Goal: Task Accomplishment & Management: Manage account settings

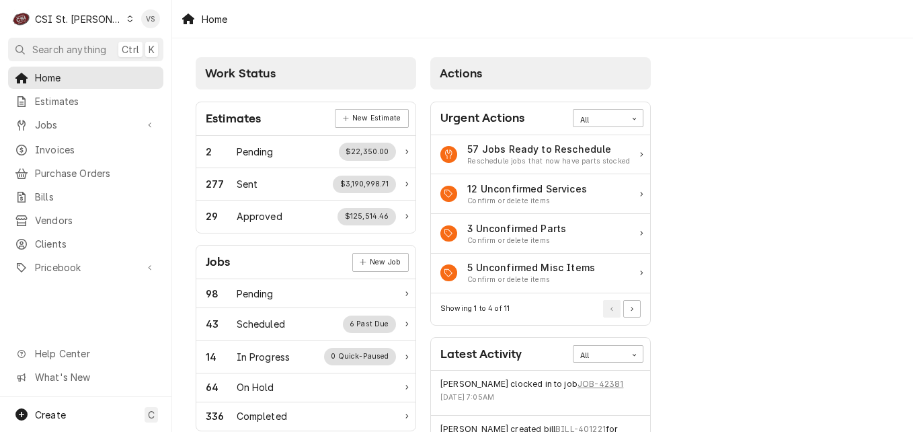
click at [127, 22] on icon "Dynamic Content Wrapper" at bounding box center [130, 18] width 6 height 7
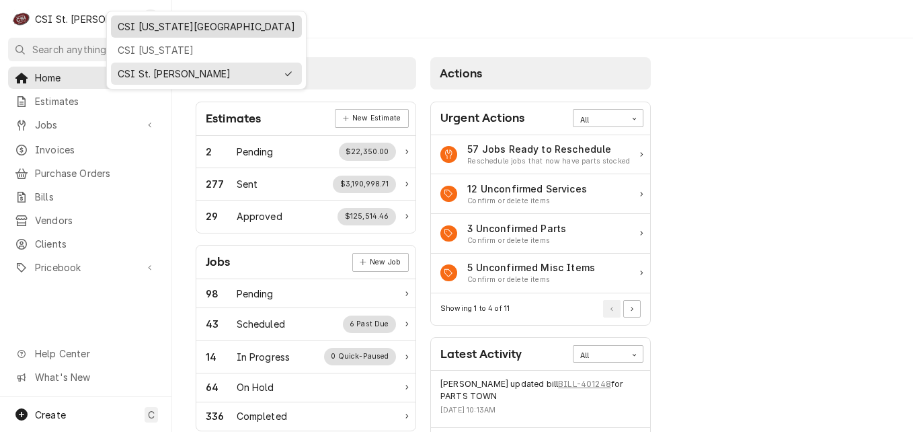
click at [148, 28] on div "CSI [US_STATE][GEOGRAPHIC_DATA]" at bounding box center [207, 27] width 178 height 14
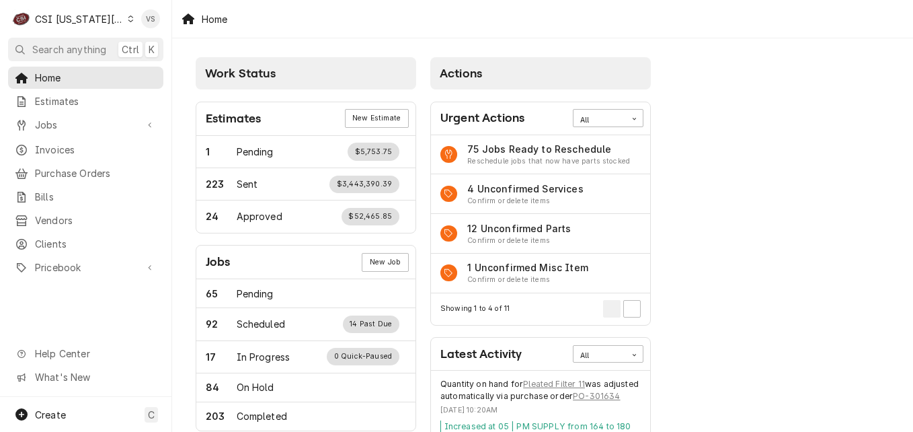
click at [71, 239] on div "Home Estimates Jobs Jobs Job Series Invoices Purchase Orders Bills Vendors Clie…" at bounding box center [85, 232] width 171 height 330
click at [71, 239] on span "Clients" at bounding box center [96, 244] width 122 height 14
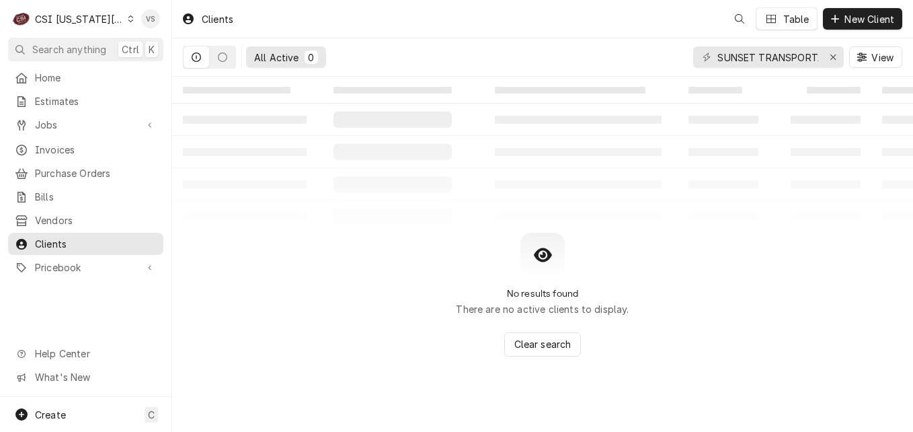
click at [63, 241] on span "Clients" at bounding box center [96, 244] width 122 height 14
click at [719, 54] on input "SUNSET TRANSPORTATION" at bounding box center [767, 57] width 101 height 22
drag, startPoint x: 717, startPoint y: 58, endPoint x: 871, endPoint y: 57, distance: 154.0
click at [871, 57] on div "C CSI Kansas City VS Search anything Ctrl K Home Estimates Jobs Jobs Job Series…" at bounding box center [456, 216] width 913 height 432
drag, startPoint x: 871, startPoint y: 57, endPoint x: 532, endPoint y: 52, distance: 339.6
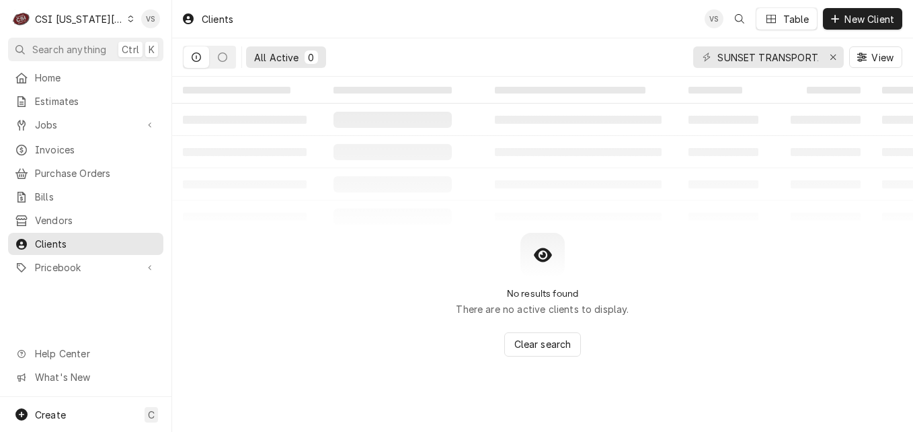
click at [532, 52] on div "All Active 0 SUNSET TRANSPORTATION View" at bounding box center [542, 57] width 719 height 38
drag, startPoint x: 717, startPoint y: 59, endPoint x: 816, endPoint y: 60, distance: 98.9
click at [867, 55] on div "SUNSET TRANSPORTATION View" at bounding box center [797, 57] width 209 height 38
type input "A"
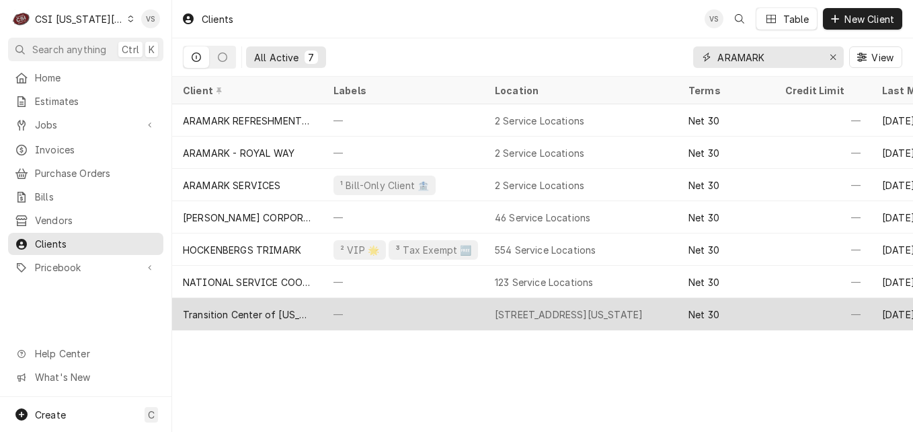
type input "ARAMARK"
click at [307, 312] on div "Transition Center of [US_STATE][GEOGRAPHIC_DATA]-[GEOGRAPHIC_DATA]" at bounding box center [247, 314] width 129 height 14
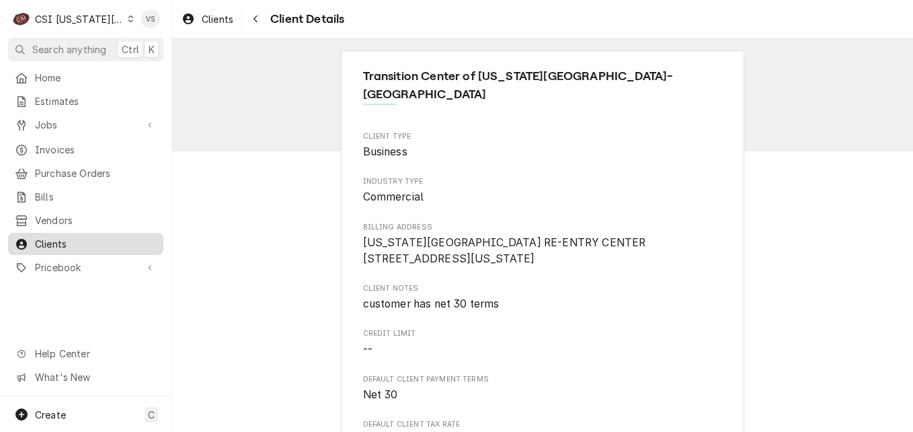
click at [70, 242] on span "Clients" at bounding box center [96, 244] width 122 height 14
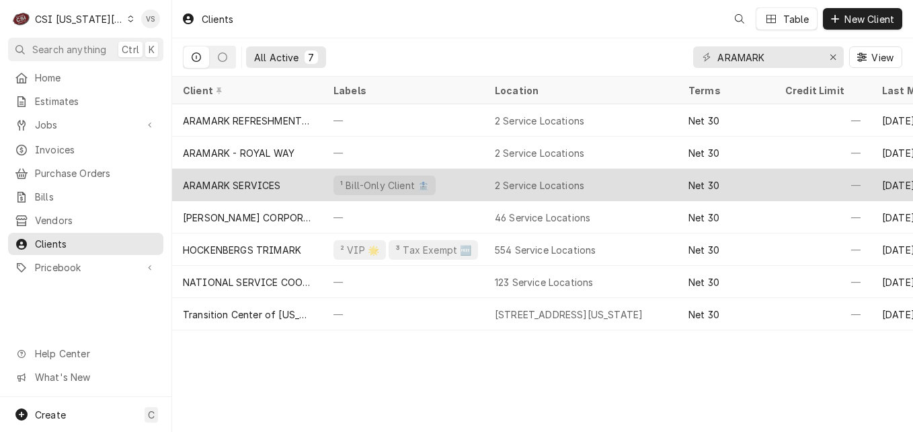
click at [299, 182] on div "ARAMARK SERVICES" at bounding box center [247, 185] width 151 height 32
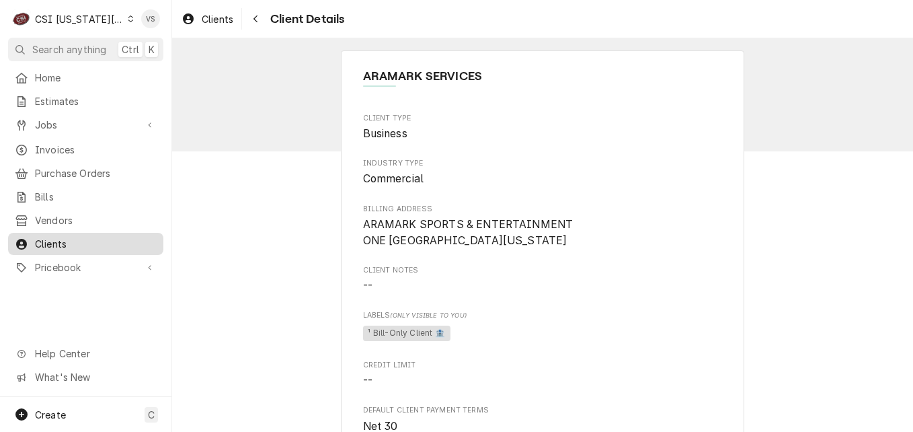
click at [75, 237] on span "Clients" at bounding box center [96, 244] width 122 height 14
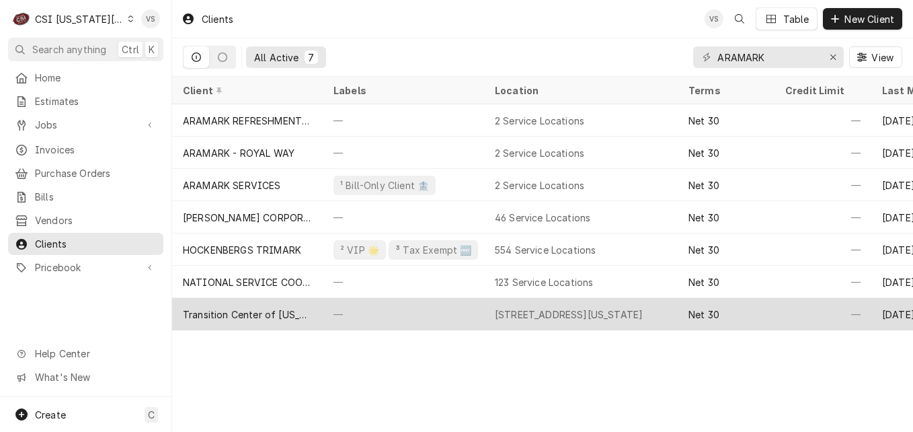
click at [377, 317] on div "—" at bounding box center [403, 314] width 161 height 32
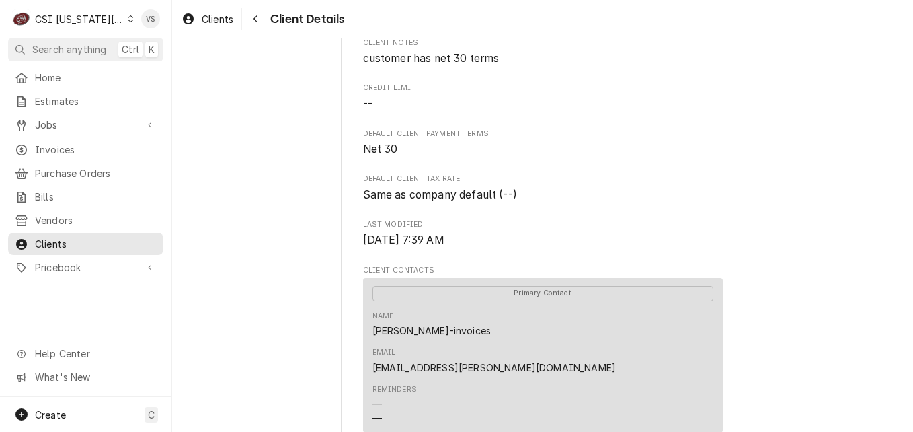
scroll to position [336, 0]
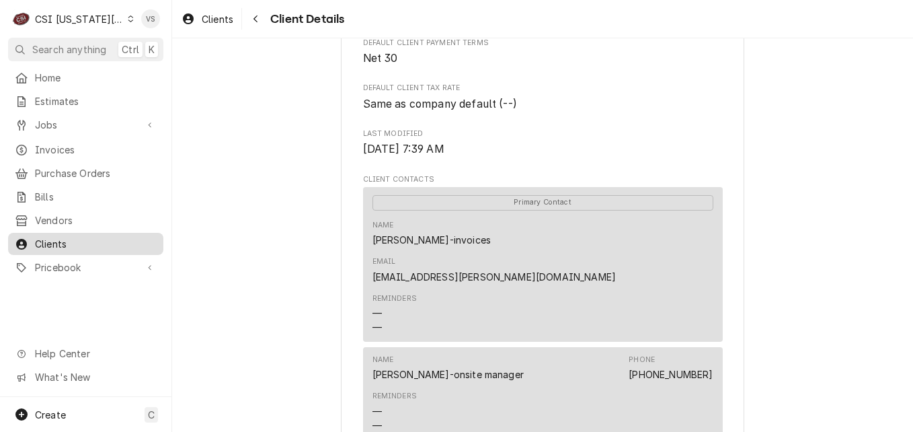
click at [71, 241] on span "Clients" at bounding box center [96, 244] width 122 height 14
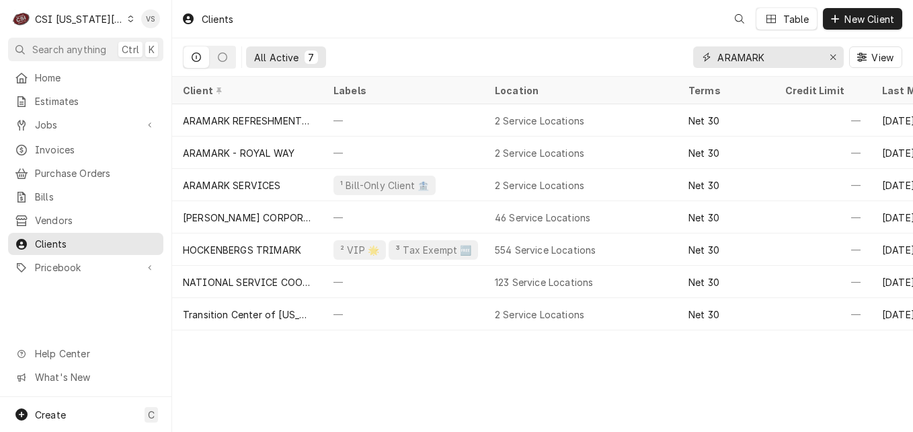
drag, startPoint x: 779, startPoint y: 59, endPoint x: 693, endPoint y: 60, distance: 86.1
click at [693, 60] on div "ARAMARK" at bounding box center [768, 57] width 151 height 22
click at [774, 51] on input "ARAMARK" at bounding box center [767, 57] width 101 height 22
click at [773, 56] on input "ARAMARK" at bounding box center [767, 57] width 101 height 22
drag, startPoint x: 718, startPoint y: 60, endPoint x: 805, endPoint y: 60, distance: 86.7
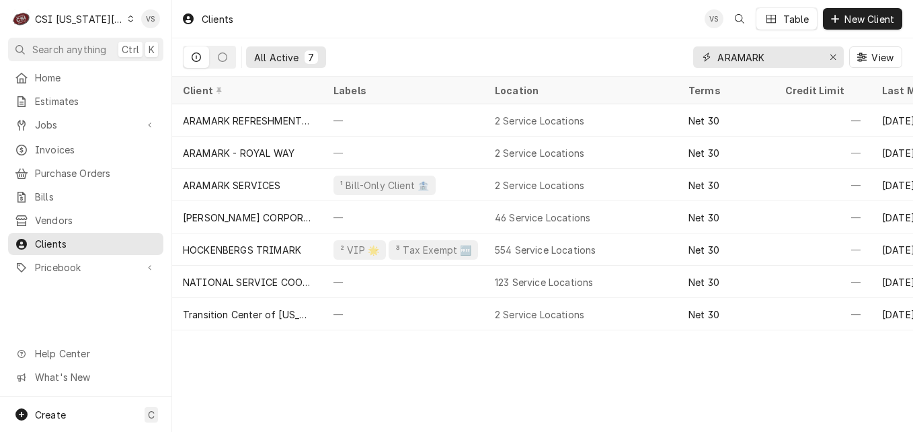
click at [805, 60] on input "ARAMARK" at bounding box center [767, 57] width 101 height 22
type input "1"
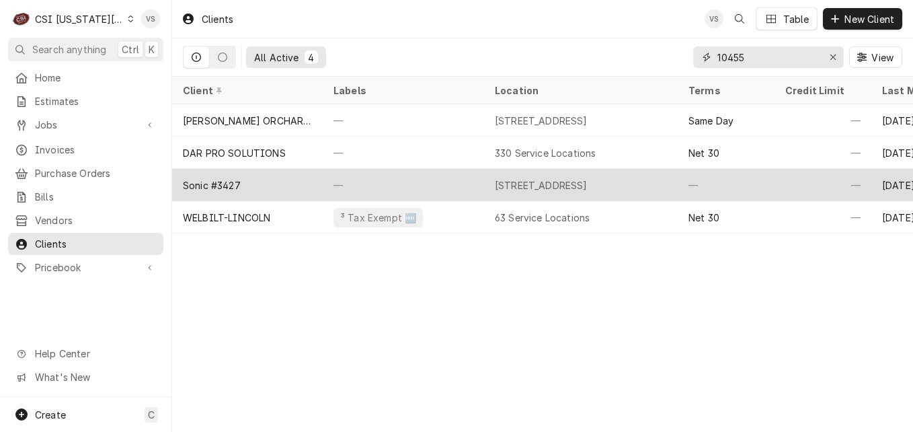
type input "10455"
click at [243, 182] on div "Sonic #3427" at bounding box center [247, 185] width 151 height 32
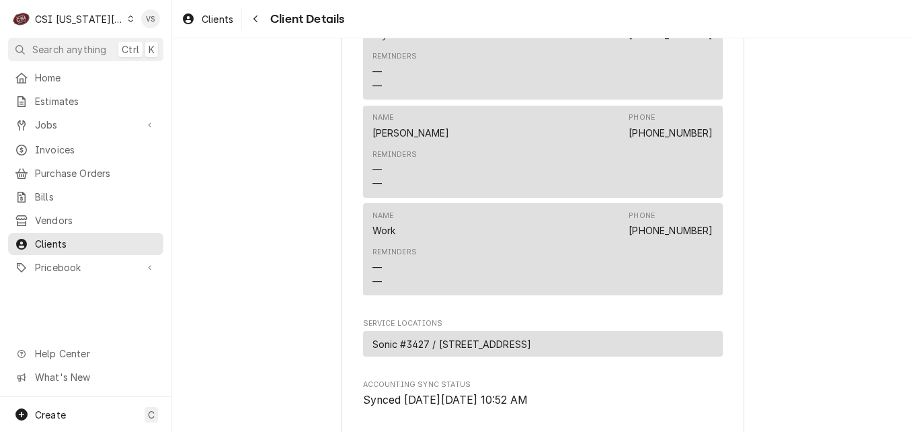
scroll to position [880, 0]
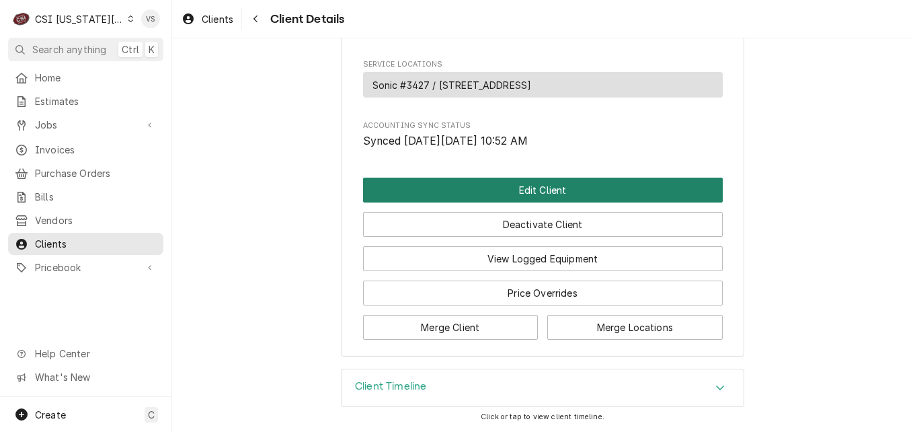
click at [468, 185] on button "Edit Client" at bounding box center [543, 190] width 360 height 25
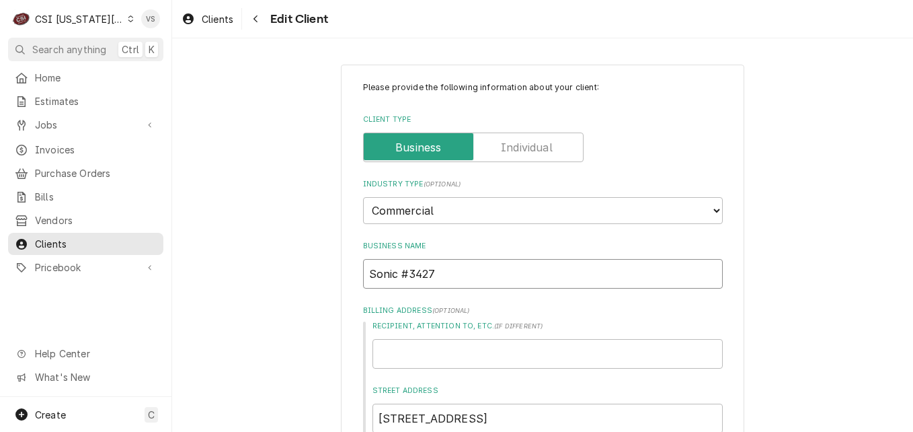
click at [430, 272] on input "Sonic #3427" at bounding box center [543, 274] width 360 height 30
click at [393, 272] on input "Sonic #3427" at bounding box center [543, 274] width 360 height 30
type textarea "x"
type input "Sonic #3427"
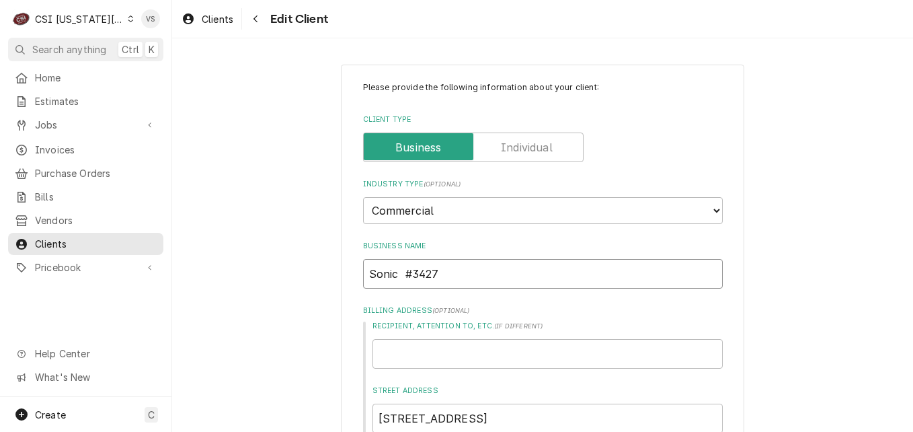
type textarea "x"
type input "Sonic O #3427"
type textarea "x"
type input "Sonic OF #3427"
type textarea "x"
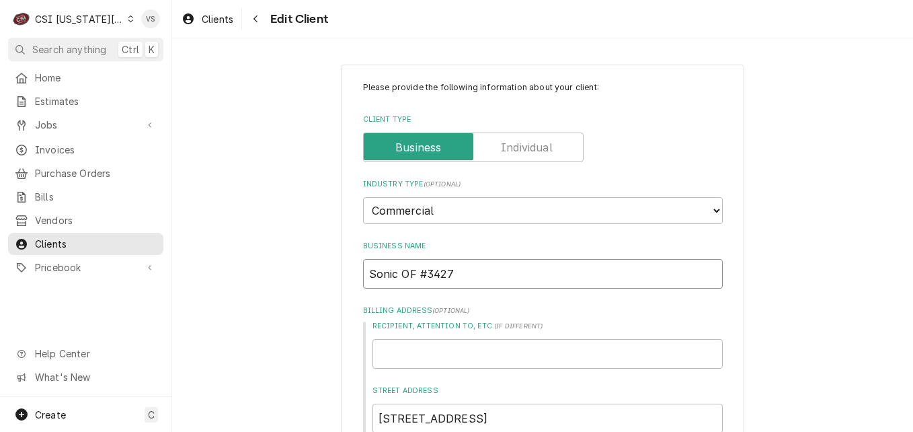
type input "Sonic OF #3427"
type textarea "x"
type input "Sonic OF #3427"
type textarea "x"
type input "Sonic O #3427"
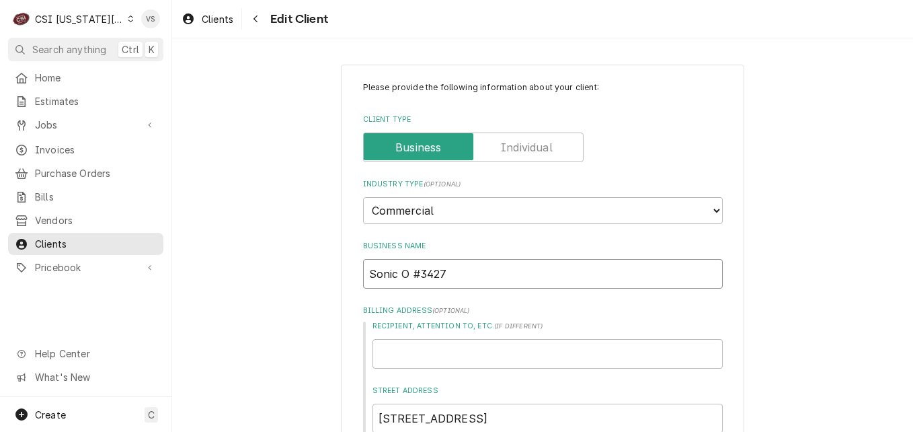
type textarea "x"
type input "Sonic #3427"
type textarea "x"
type input "Sonic o #3427"
type textarea "x"
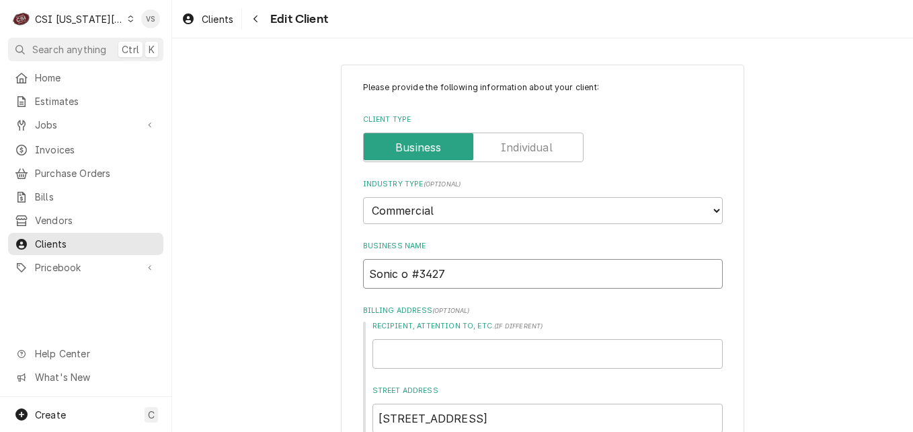
type input "Sonic of #3427"
type textarea "x"
type input "Sonic of #3427"
type textarea "x"
type input "Sonic of B #3427"
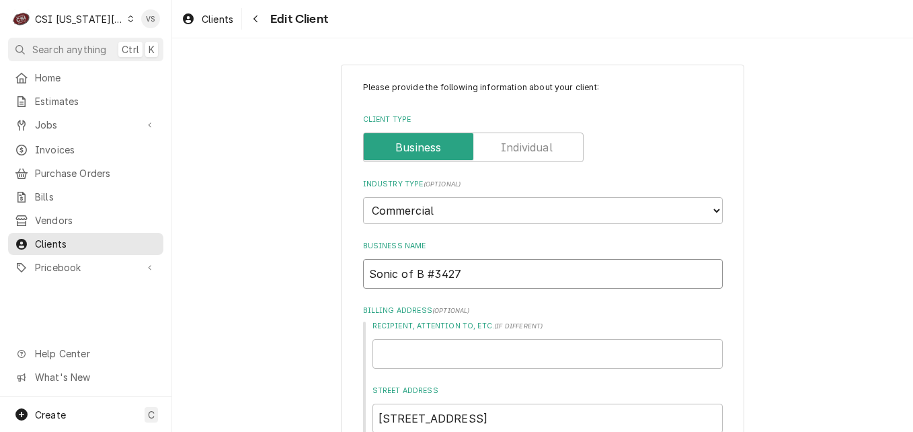
type textarea "x"
type input "Sonic of Bl #3427"
type textarea "x"
type input "Sonic of Blu #3427"
type textarea "x"
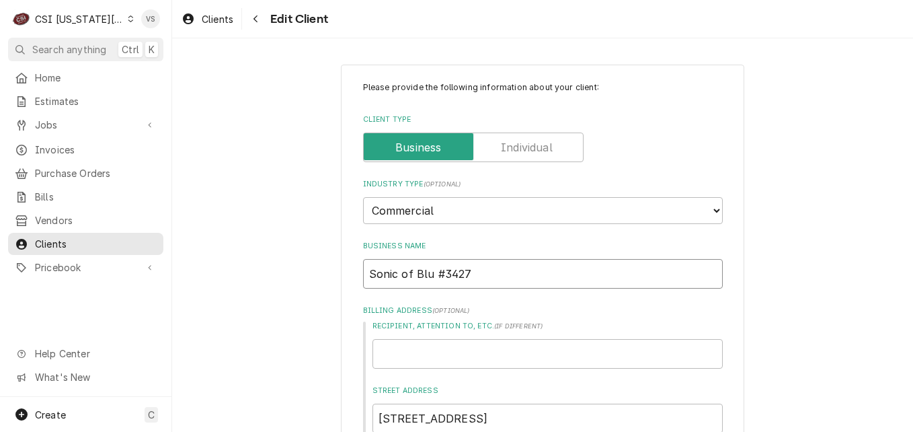
type input "Sonic of Blue #3427"
type textarea "x"
type input "Sonic of Blue #3427"
type textarea "x"
type input "Sonic of Blue R #3427"
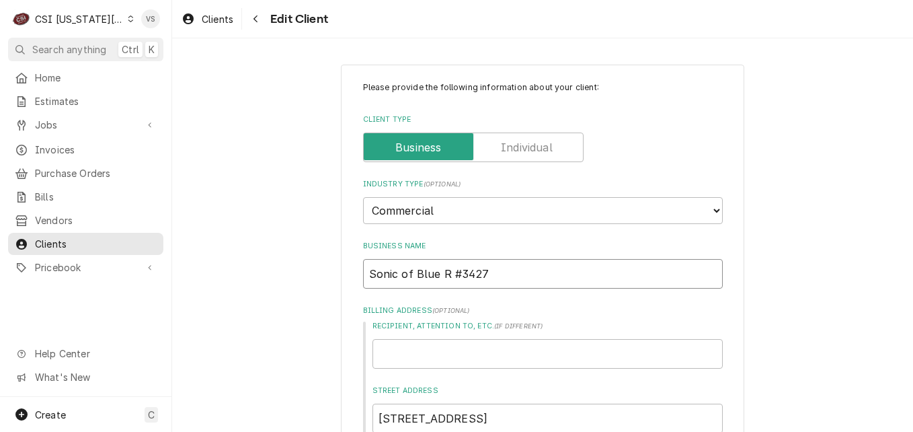
type textarea "x"
type input "Sonic of Blue Ri #3427"
type textarea "x"
type input "Sonic of Blue Rid #3427"
type textarea "x"
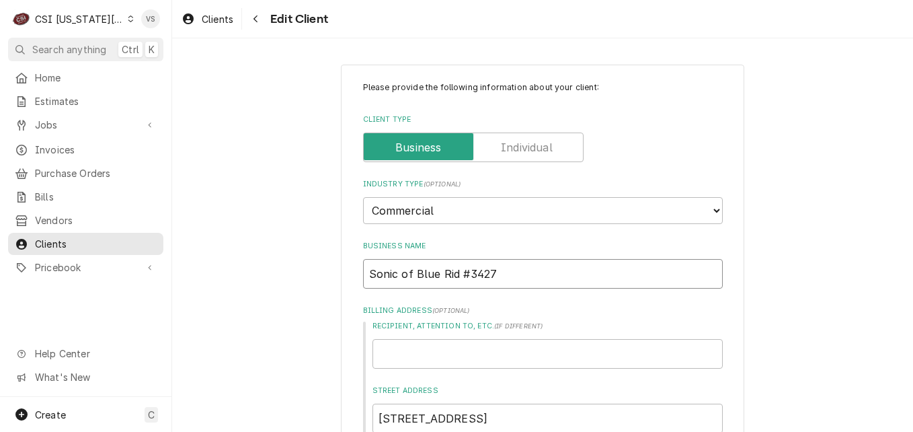
type input "Sonic of Blue Ridg #3427"
type textarea "x"
type input "Sonic of Blue Ridge #3427"
type textarea "x"
type input "Sonic of [GEOGRAPHIC_DATA] #3427"
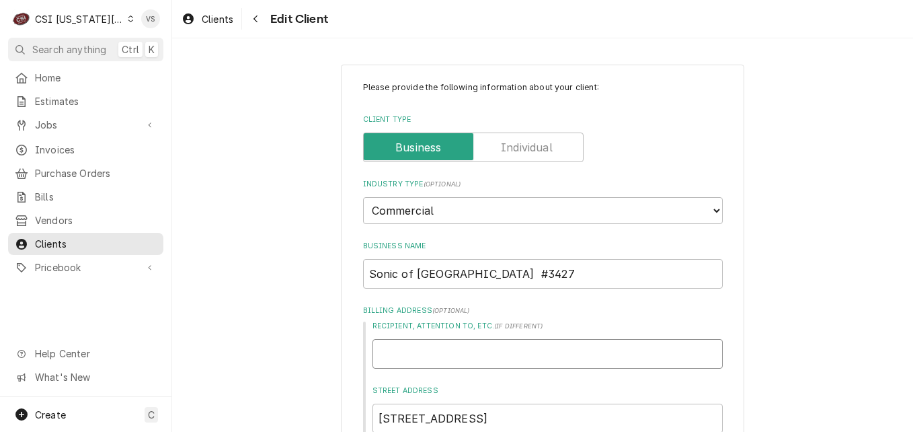
drag, startPoint x: 376, startPoint y: 352, endPoint x: 396, endPoint y: 355, distance: 20.4
click at [376, 352] on input "Recipient, Attention To, etc. ( if different )" at bounding box center [548, 354] width 350 height 30
type textarea "x"
type input "S"
type textarea "x"
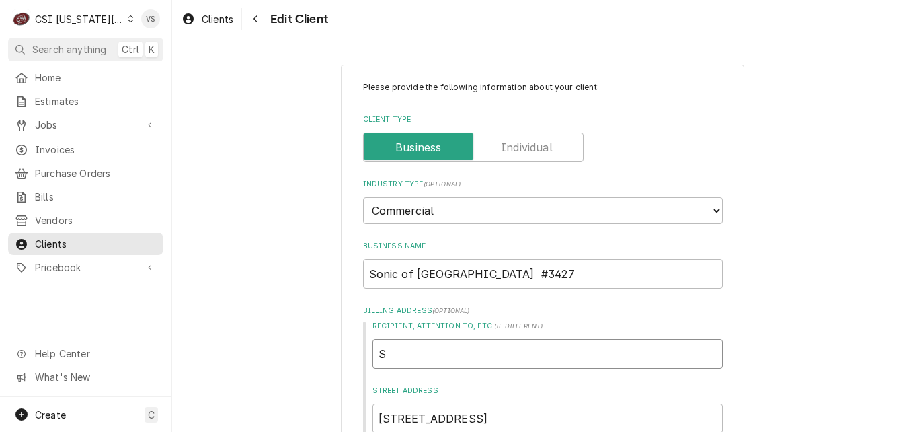
type input "So"
type textarea "x"
type input "Son"
type textarea "x"
type input "Soni"
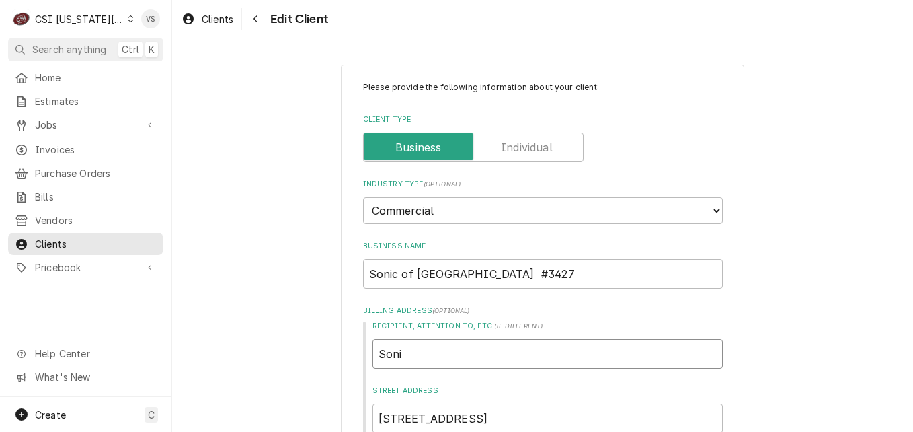
type textarea "x"
type input "Sonic"
type textarea "x"
type input "Sonic"
type textarea "x"
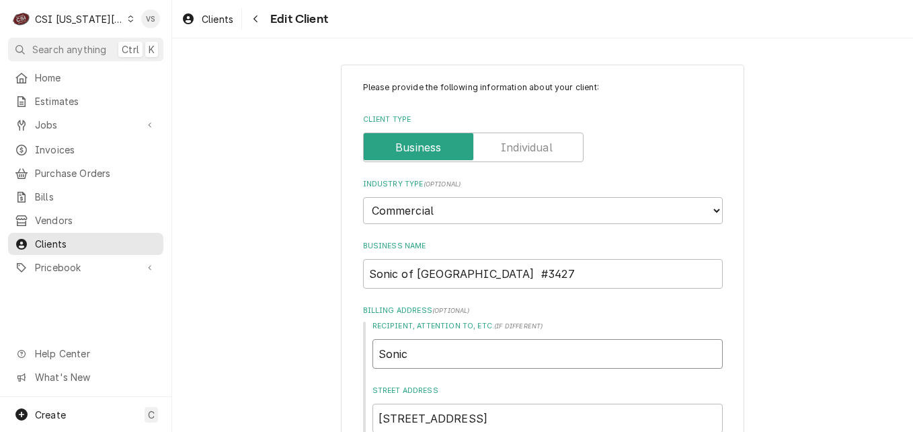
type input "Sonic #"
type textarea "x"
type input "Sonic #3"
type textarea "x"
type input "Sonic #34"
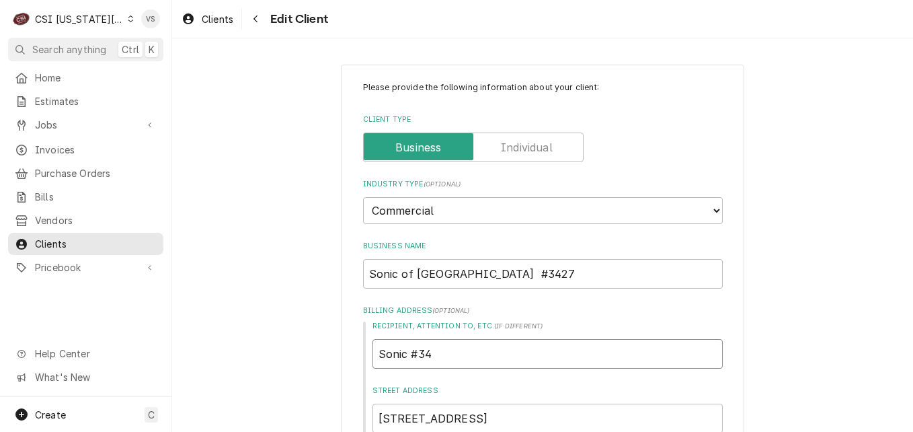
type textarea "x"
type input "Sonic #342"
type textarea "x"
type input "Sonic #3427"
type textarea "x"
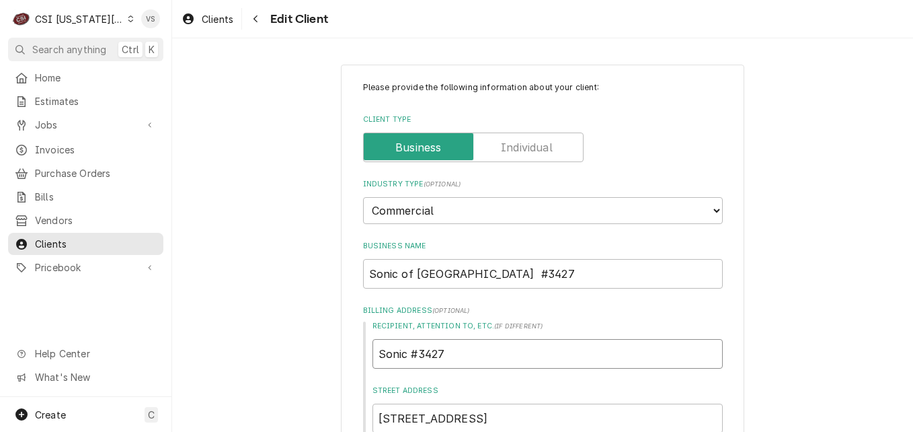
type input "Sonic #3427"
type textarea "x"
type input "Sonic #3427 b"
type textarea "x"
type input "Sonic #3427 bl"
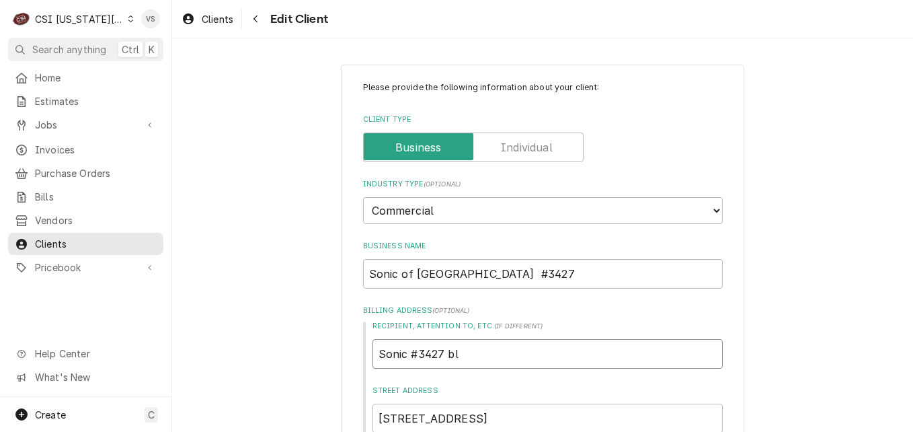
type textarea "x"
type input "Sonic #3427 blu"
type textarea "x"
type input "Sonic #3427 blue"
type textarea "x"
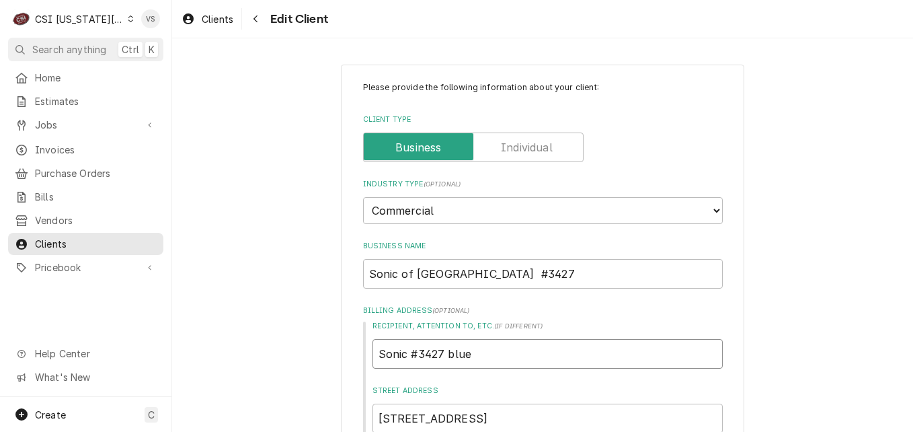
type input "Sonic #3427 blued"
type textarea "x"
type input "Sonic #3427 blue"
type textarea "x"
type input "Sonic #3427 blu"
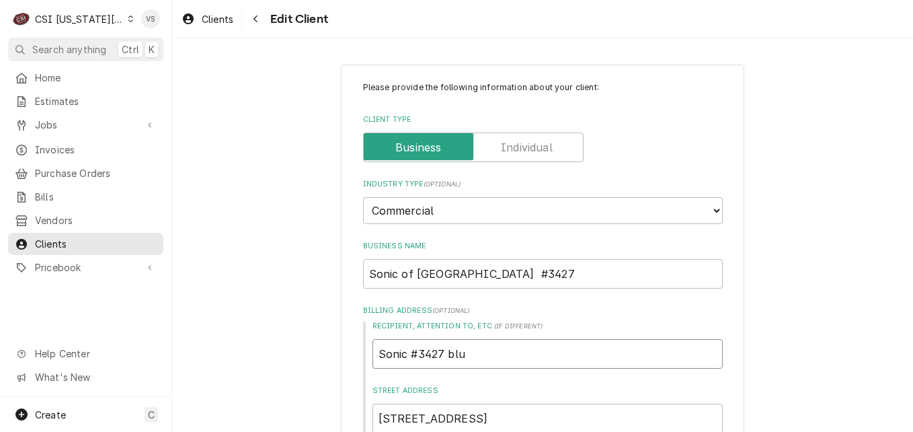
type textarea "x"
type input "Sonic #3427 bl"
type textarea "x"
type input "Sonic #3427 b"
type textarea "x"
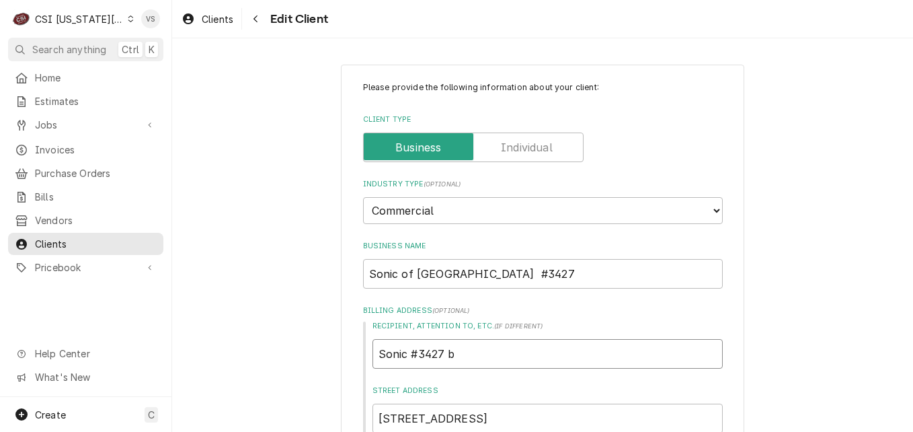
type input "Sonic #3427"
type textarea "x"
type input "Sonic #3427 B"
type textarea "x"
type input "Sonic #3427 Bl"
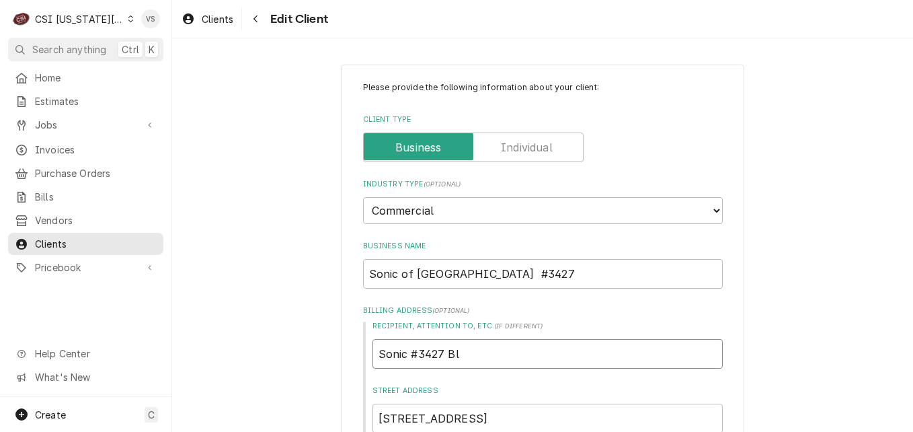
type textarea "x"
type input "Sonic #3427 Ble"
type textarea "x"
type input "Sonic #3427 Ble"
type textarea "x"
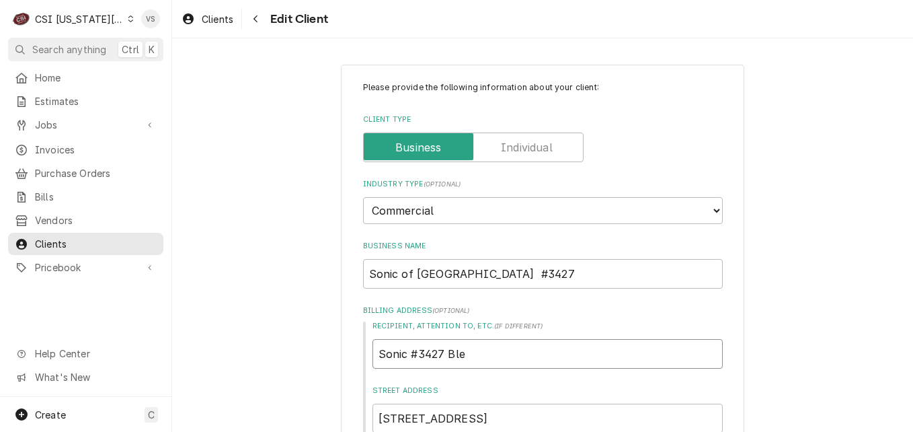
type input "Sonic #3427 Ble"
type textarea "x"
type input "Sonic #3427 Bl"
type textarea "x"
type input "Sonic #3427 Blu"
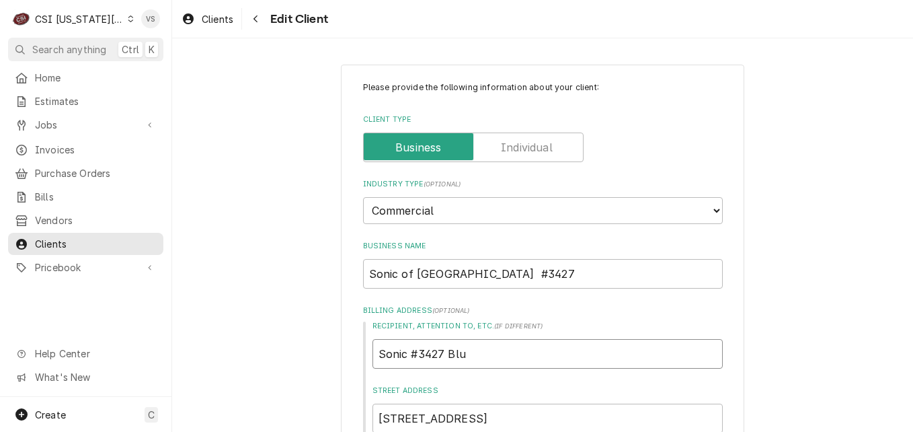
type textarea "x"
type input "Sonic #3427 Blue"
type textarea "x"
type input "Sonic #3427 Blue"
type textarea "x"
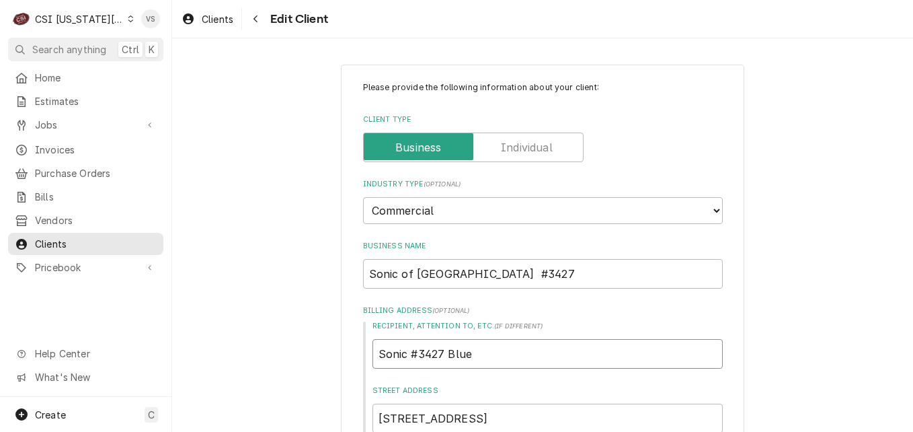
type input "Sonic #3427 Blue R"
type textarea "x"
type input "Sonic #3427 Blue Ri"
type textarea "x"
type input "Sonic #3427 Blue Rid"
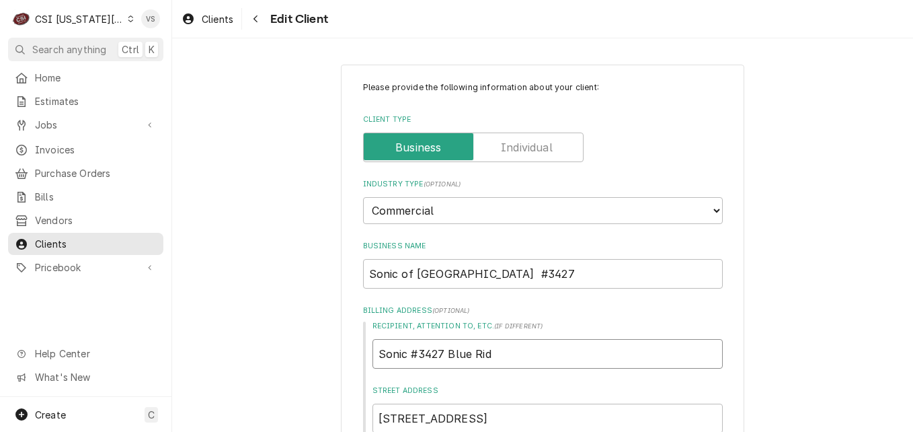
type textarea "x"
type input "Sonic #3427 Blue Ridg"
type textarea "x"
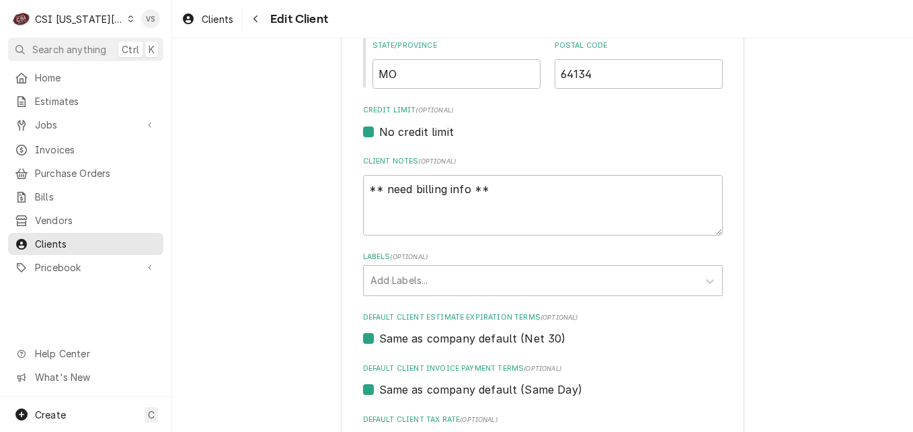
scroll to position [605, 0]
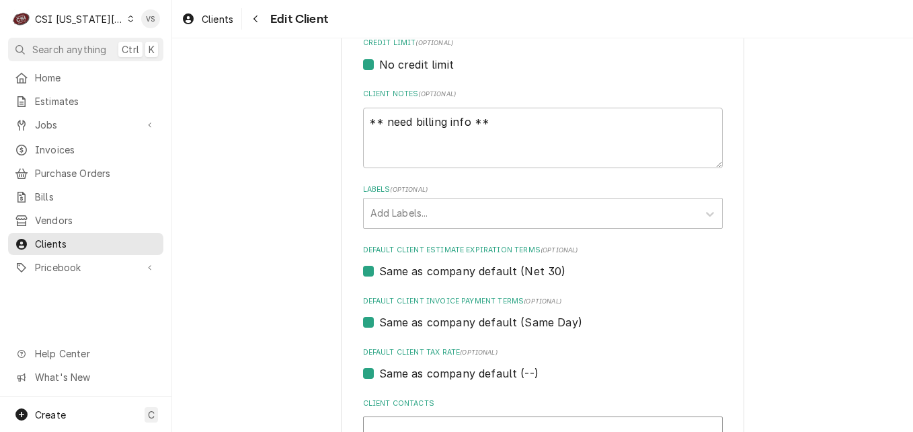
type input "Sonic #3427 Blue Ridge"
drag, startPoint x: 494, startPoint y: 124, endPoint x: 348, endPoint y: 126, distance: 146.6
type textarea "x"
type textarea "A"
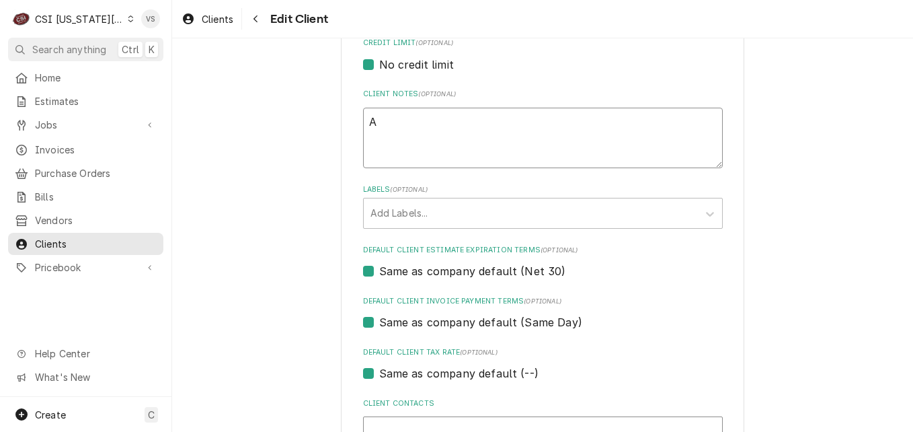
type textarea "x"
type textarea "Ap"
type textarea "x"
type textarea "App"
type textarea "x"
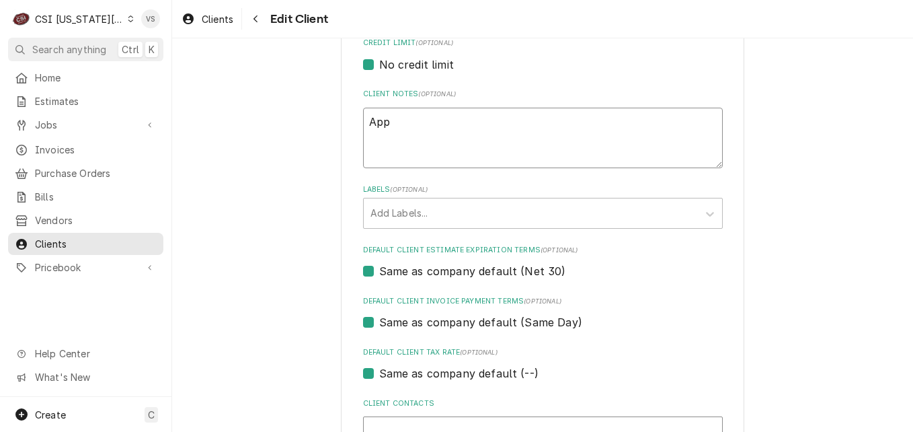
type textarea "Appr"
type textarea "x"
type textarea "Appro"
type textarea "x"
type textarea "Approv"
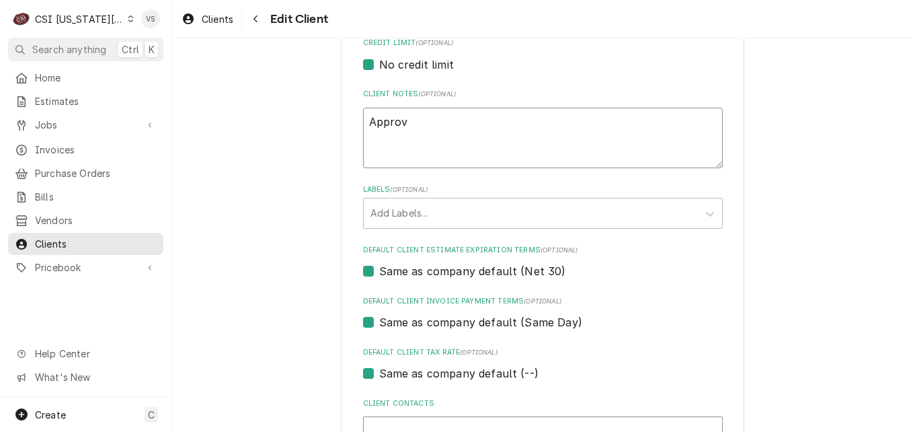
type textarea "x"
type textarea "Approve"
type textarea "x"
type textarea "Approved"
type textarea "x"
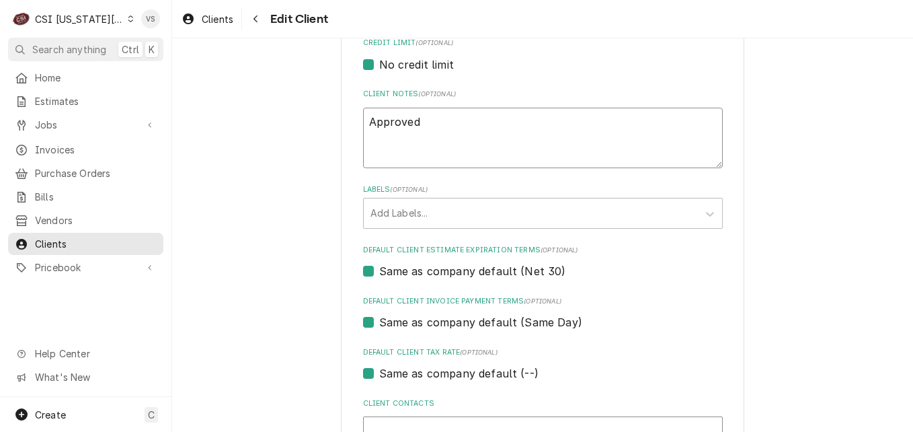
type textarea "Approved"
type textarea "x"
type textarea "Approved f"
type textarea "x"
type textarea "Approved fo"
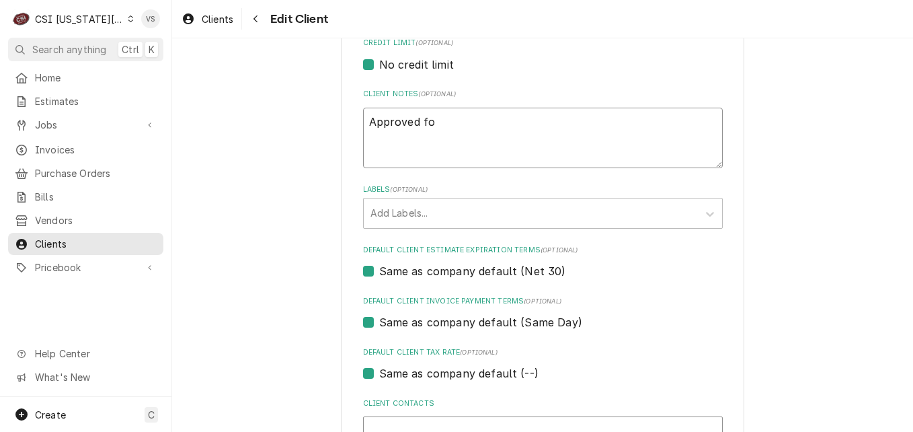
type textarea "x"
type textarea "Approved for"
type textarea "x"
type textarea "Approved for"
type textarea "x"
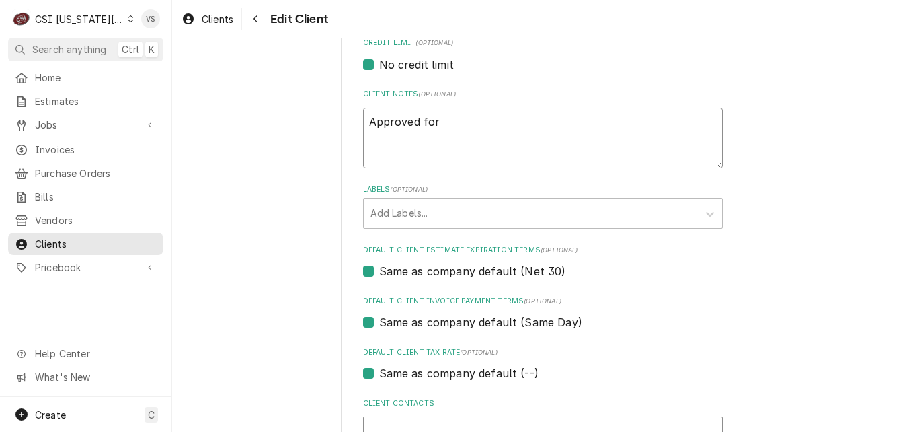
type textarea "Approved for N"
type textarea "x"
type textarea "Approved for Ne"
type textarea "x"
type textarea "Approved for Net"
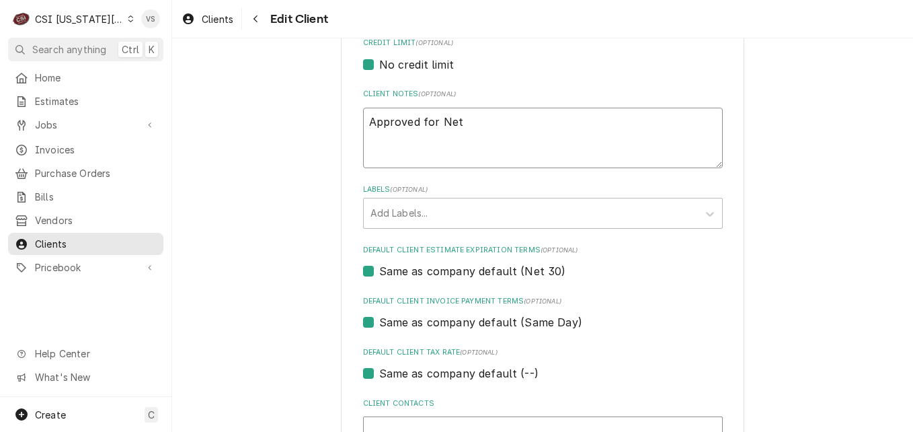
type textarea "x"
type textarea "Approved for Net"
type textarea "x"
type textarea "Approved for Net 3"
type textarea "x"
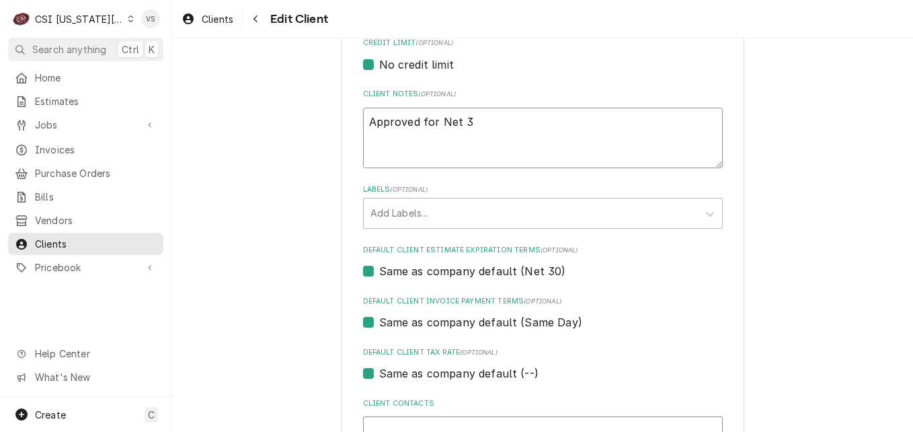
type textarea "Approved for Net 30"
type textarea "x"
type textarea "Approved for Net 30"
type textarea "x"
type textarea "Approved for Net 30 p"
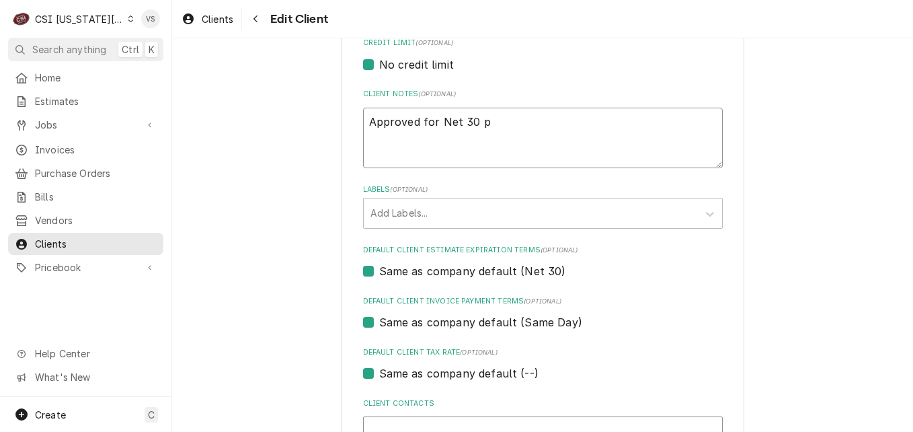
type textarea "x"
type textarea "Approved for Net 30 pa"
type textarea "x"
type textarea "Approved for Net 30 pay"
type textarea "x"
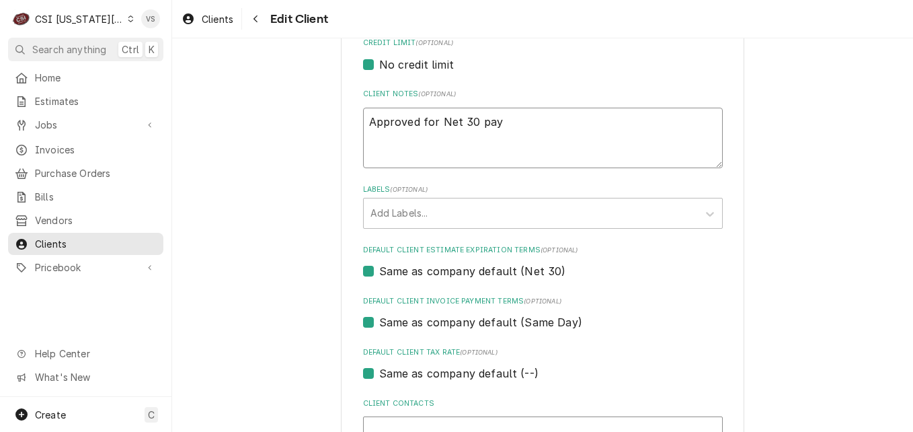
type textarea "Approved for Net 30 paym"
type textarea "x"
type textarea "Approved for Net 30 payme"
type textarea "x"
type textarea "Approved for Net 30 paymen"
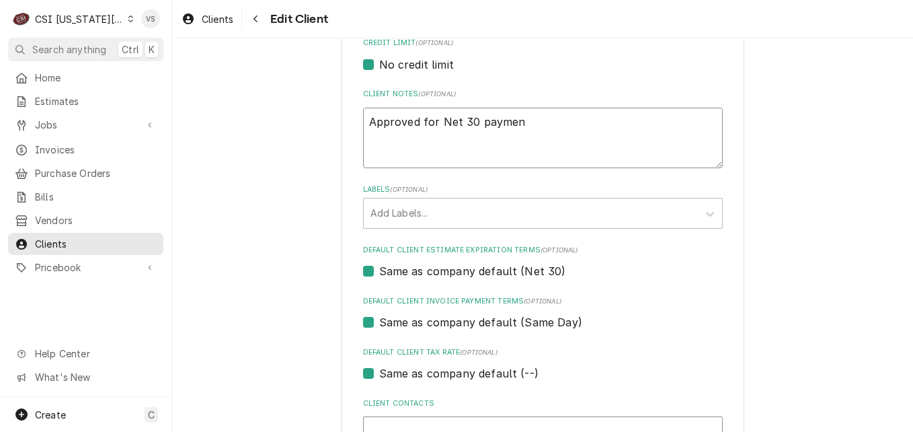
type textarea "x"
type textarea "Approved for Net 30 payment"
type textarea "x"
type textarea "Approved for Net 30 payment"
type textarea "x"
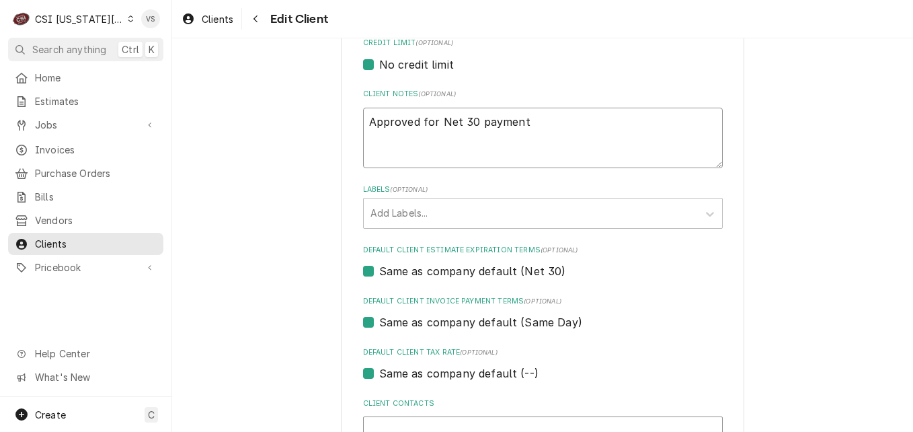
type textarea "Approved for Net 30 payment t"
type textarea "x"
type textarea "Approved for Net 30 payment te"
type textarea "x"
type textarea "Approved for Net 30 payment ter"
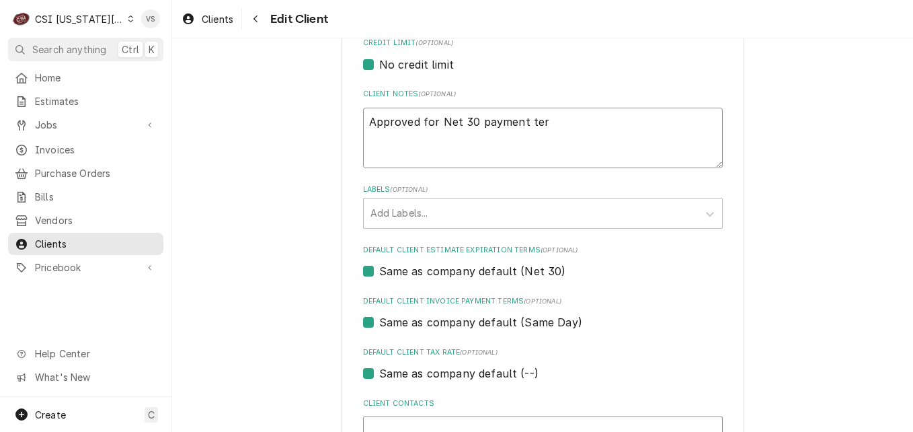
type textarea "x"
type textarea "Approved for Net 30 payment term"
type textarea "x"
type textarea "Approved for Net 30 payment terms"
type textarea "x"
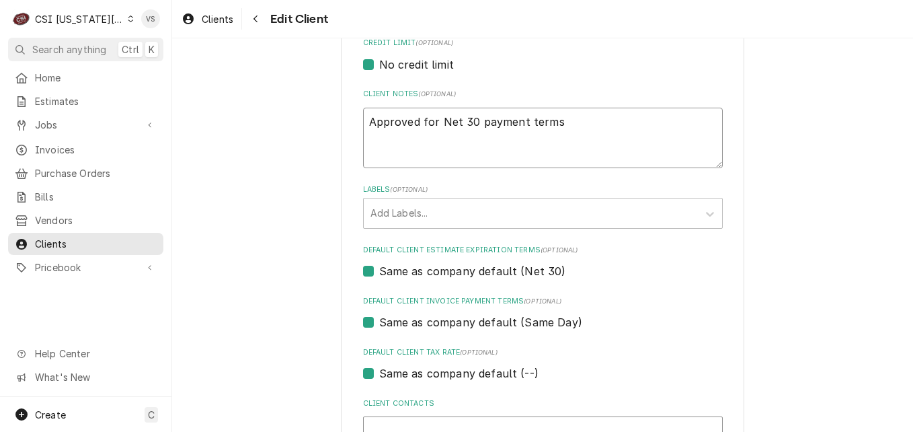
type textarea "Approved for Net 30 payment terms."
type textarea "x"
type textarea "Approved for Net 30 payment terms.V"
type textarea "x"
type textarea "Approved for Net 30 payment terms.VS"
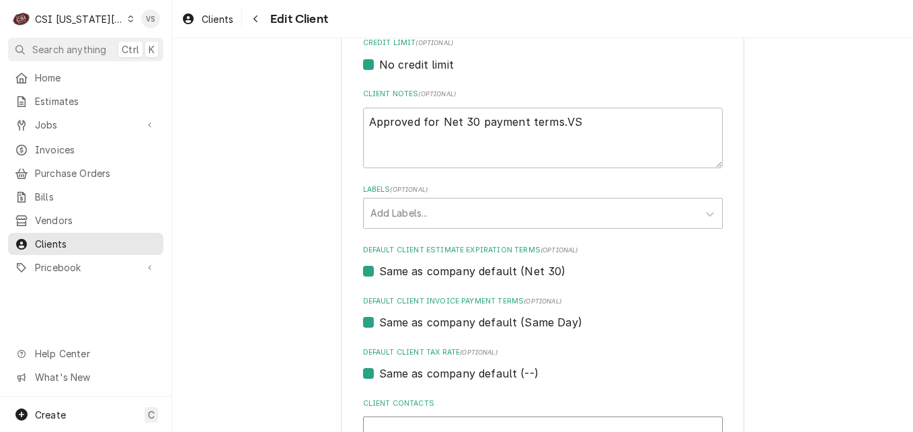
click at [379, 324] on label "Same as company default (Same Day)" at bounding box center [480, 322] width 203 height 16
click at [379, 324] on input "Same as company default (Same Day)" at bounding box center [559, 329] width 360 height 30
checkbox input "false"
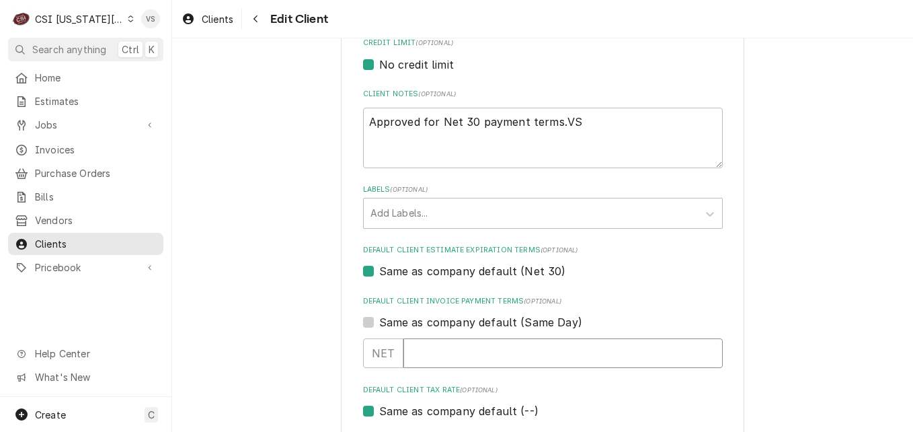
click at [414, 351] on input "Default Client Invoice Payment Terms" at bounding box center [562, 353] width 319 height 30
type textarea "x"
type input "3"
type textarea "x"
type input "30"
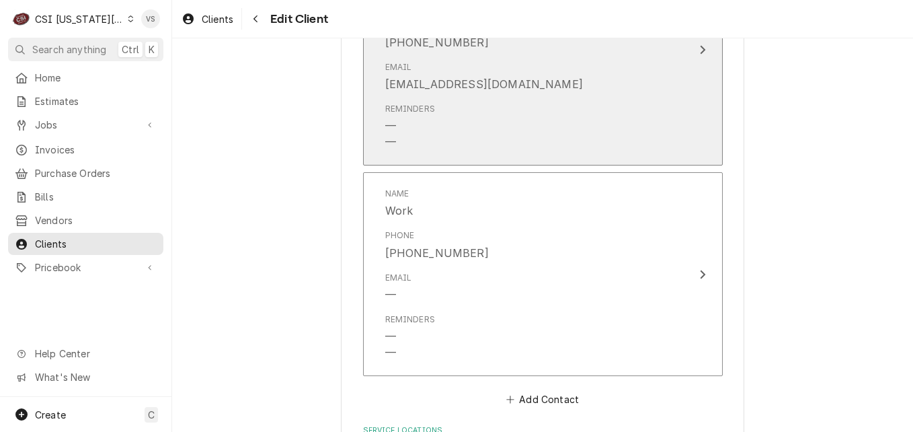
scroll to position [1547, 0]
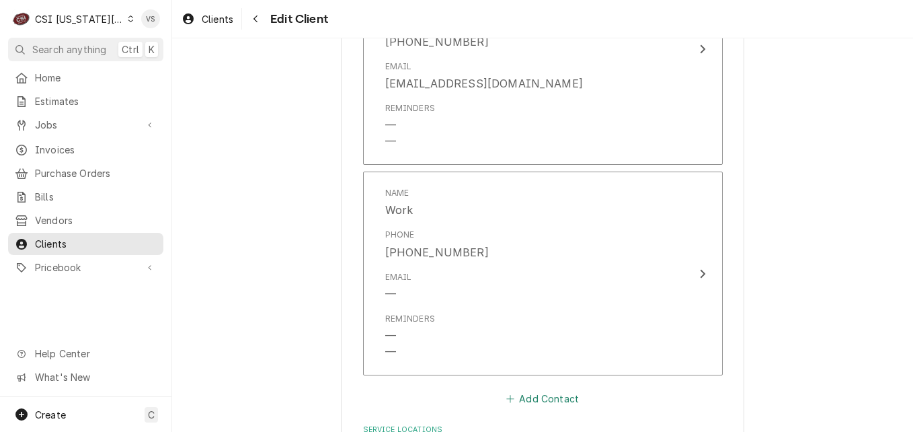
click at [540, 399] on button "Add Contact" at bounding box center [542, 398] width 77 height 19
type textarea "x"
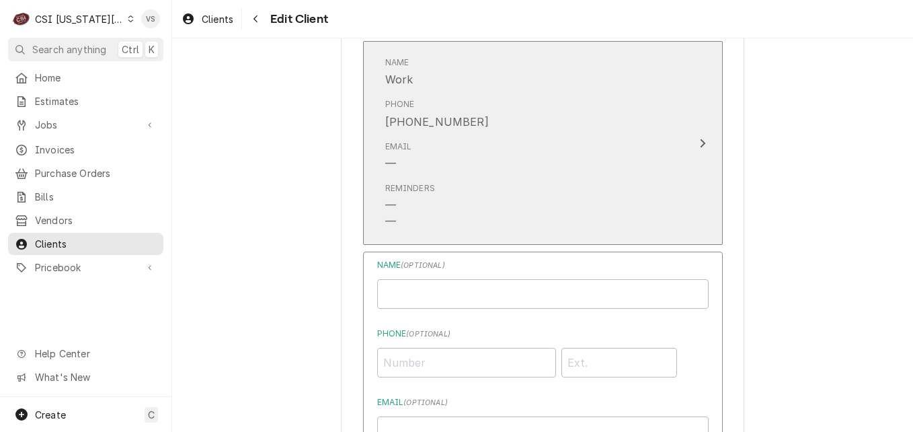
scroll to position [1748, 0]
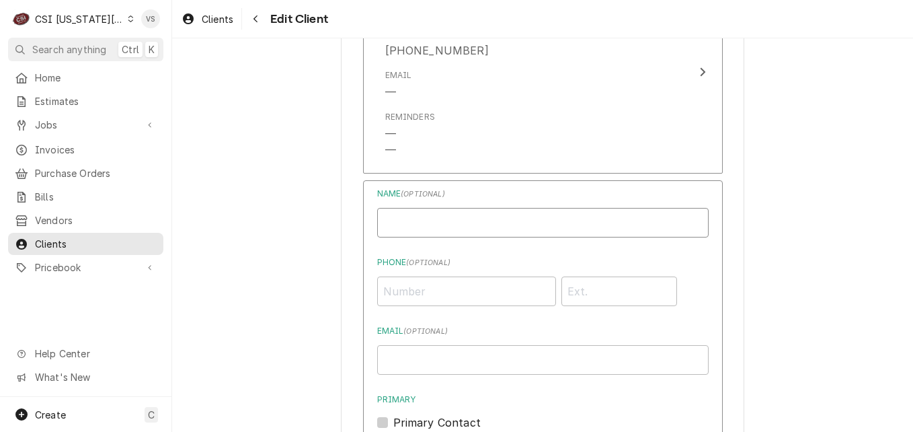
click at [411, 217] on input "Business Name" at bounding box center [543, 223] width 332 height 30
type input "Robert Ball-owner-Invoices"
type input "(660) 924-6740"
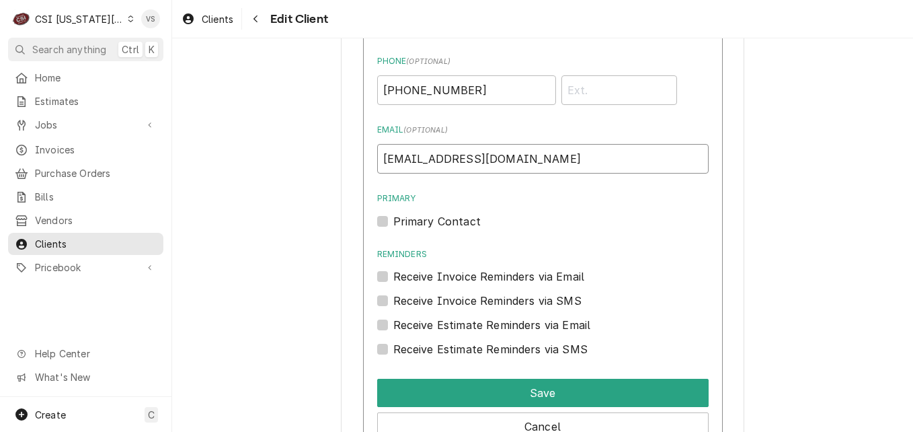
scroll to position [1950, 0]
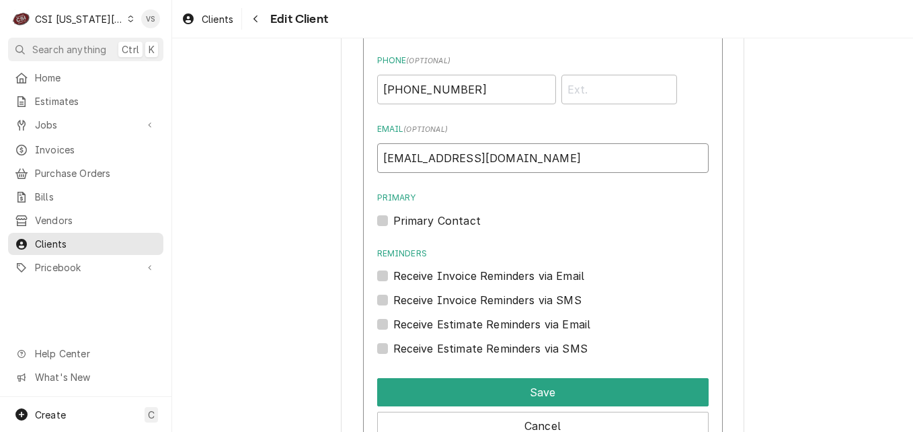
type input "rball@ballsdigroup.com"
click at [393, 274] on label "Receive Invoice Reminders via Email" at bounding box center [489, 276] width 192 height 16
click at [393, 274] on input "Reminders" at bounding box center [559, 283] width 332 height 30
checkbox input "true"
click at [393, 323] on label "Receive Estimate Reminders via Email" at bounding box center [492, 324] width 198 height 16
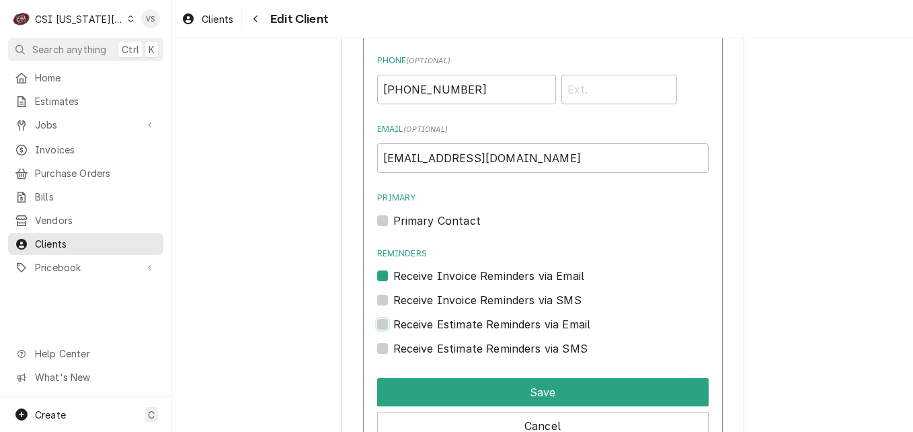
click at [393, 323] on input "Contact Edit Form" at bounding box center [559, 331] width 332 height 30
checkbox input "true"
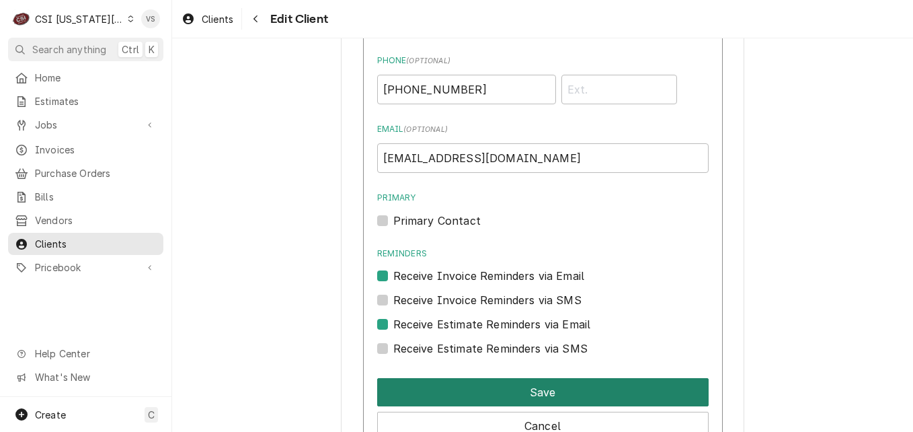
click at [476, 392] on button "Save" at bounding box center [543, 392] width 332 height 28
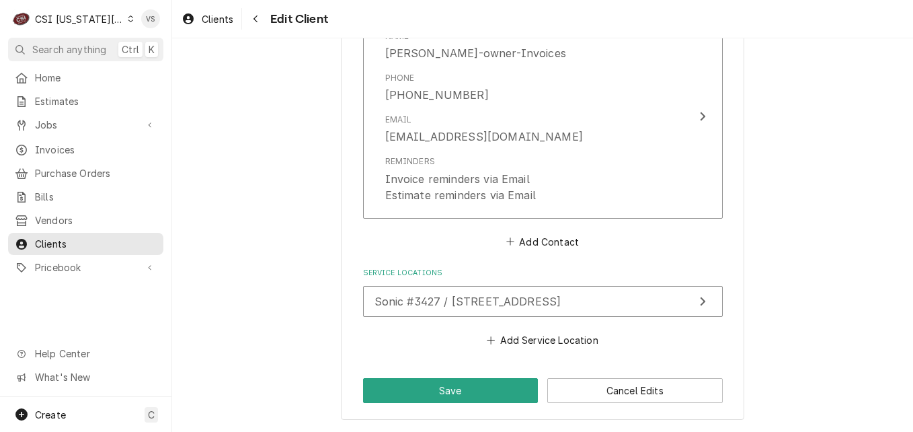
scroll to position [1914, 0]
click at [473, 385] on button "Save" at bounding box center [451, 390] width 176 height 25
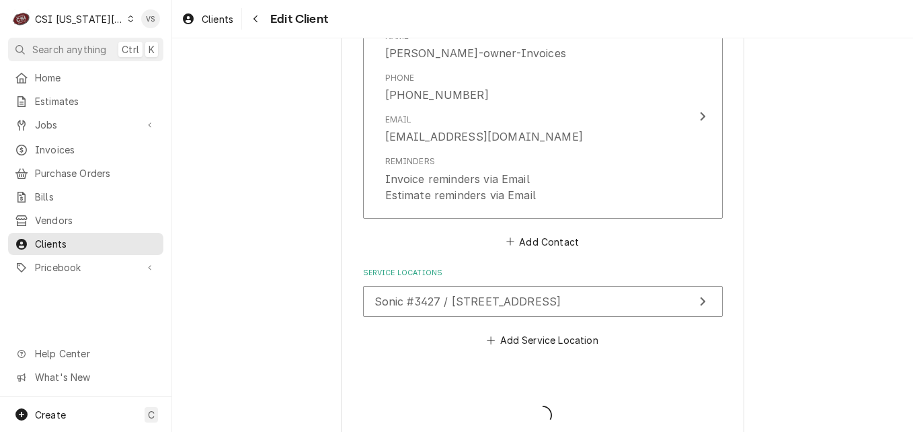
type textarea "x"
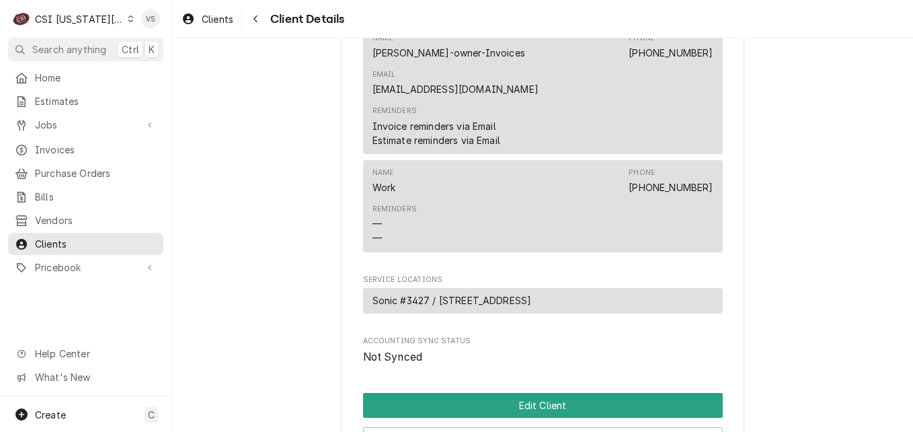
scroll to position [792, 0]
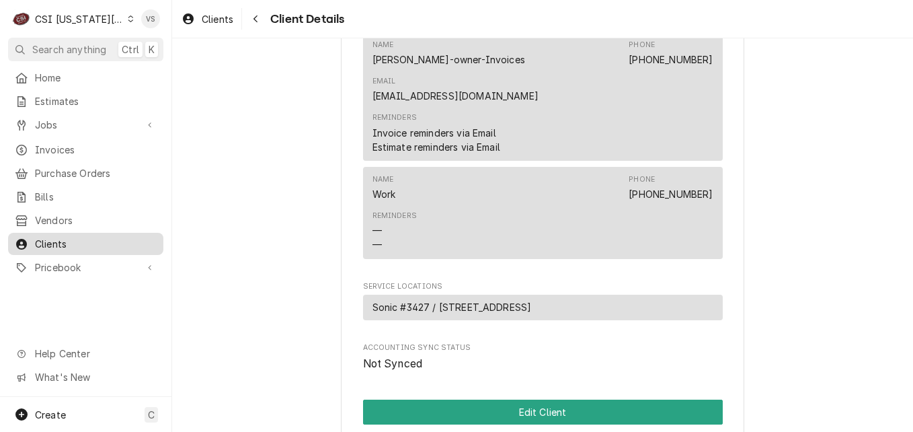
click at [80, 237] on span "Clients" at bounding box center [96, 244] width 122 height 14
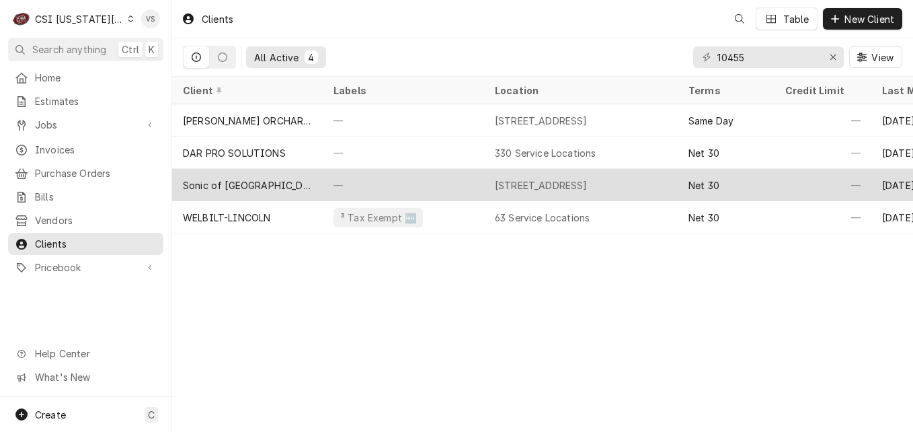
click at [274, 182] on div "Sonic of [GEOGRAPHIC_DATA] #3427" at bounding box center [247, 185] width 129 height 14
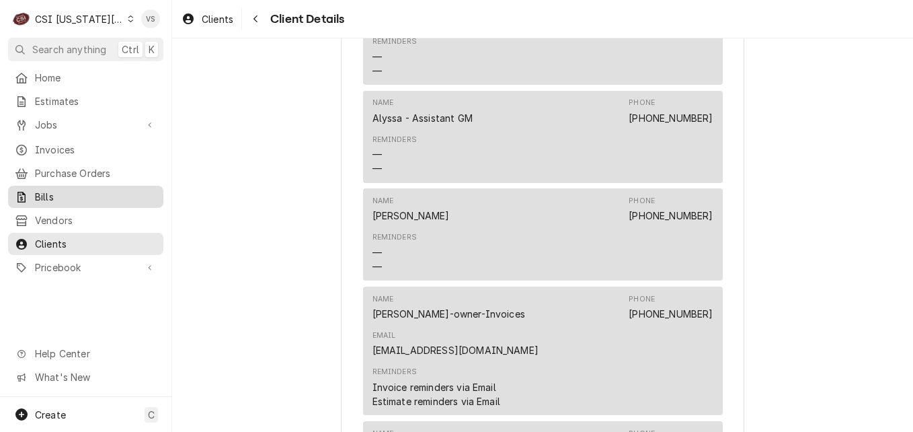
scroll to position [994, 0]
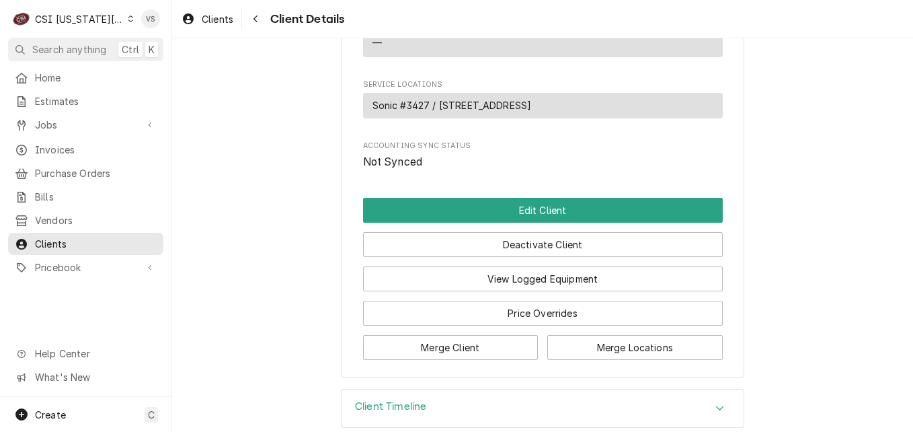
drag, startPoint x: 66, startPoint y: 237, endPoint x: 710, endPoint y: 81, distance: 662.6
click at [67, 237] on span "Clients" at bounding box center [96, 244] width 122 height 14
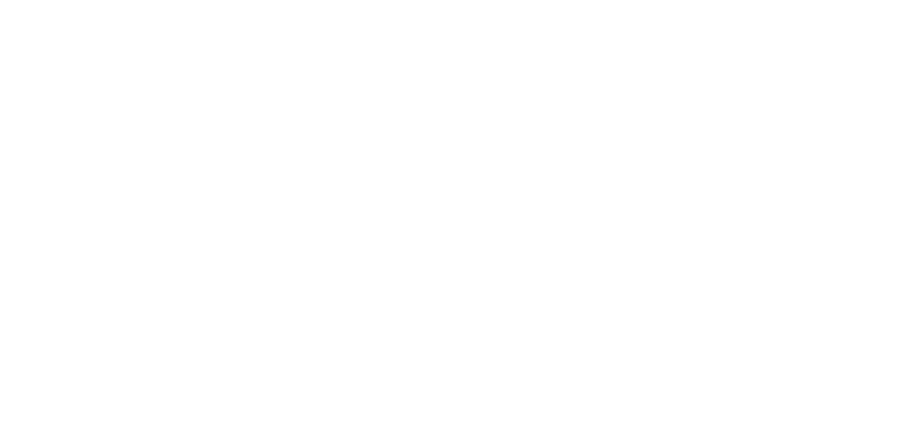
click at [87, 239] on div "Dynamic Content Wrapper" at bounding box center [456, 216] width 913 height 432
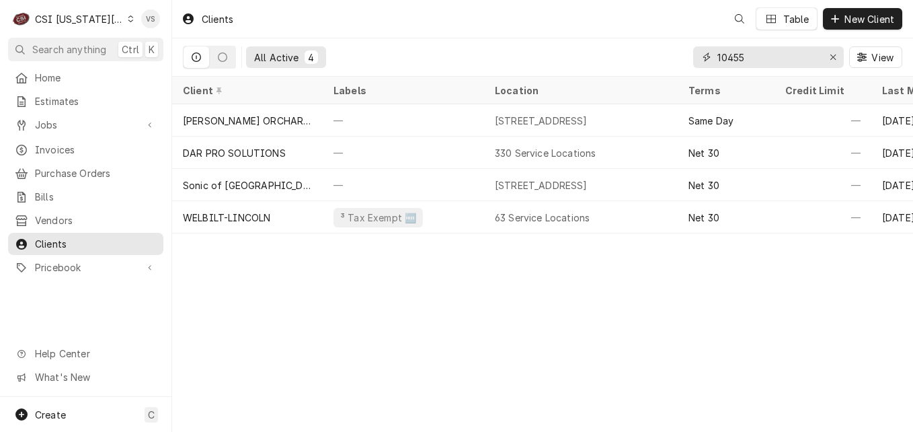
click at [693, 64] on div "10455" at bounding box center [768, 57] width 151 height 22
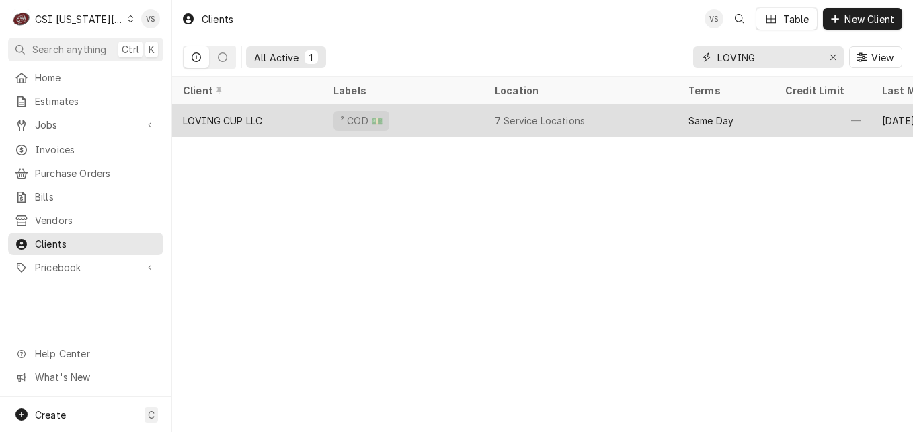
type input "LOVING"
click at [288, 116] on div "LOVING CUP LLC" at bounding box center [247, 120] width 151 height 32
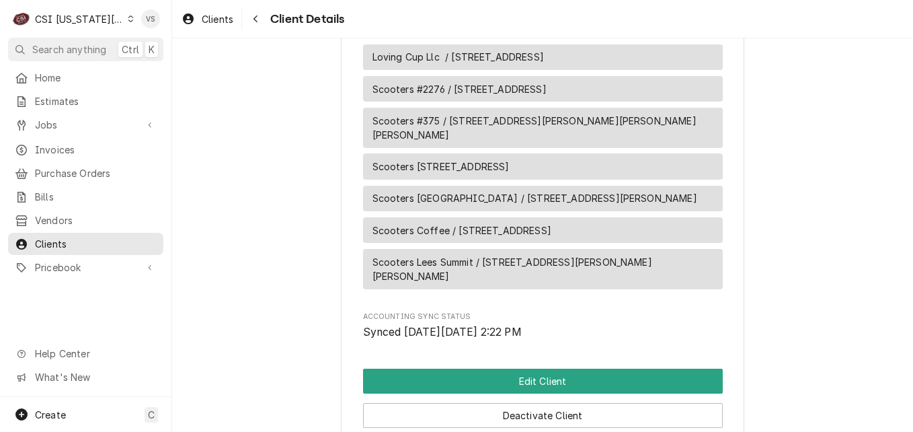
scroll to position [807, 0]
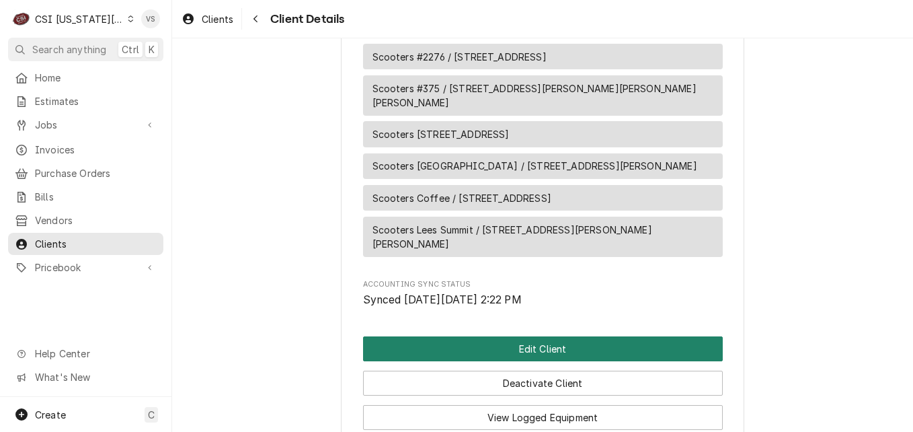
click at [524, 341] on button "Edit Client" at bounding box center [543, 348] width 360 height 25
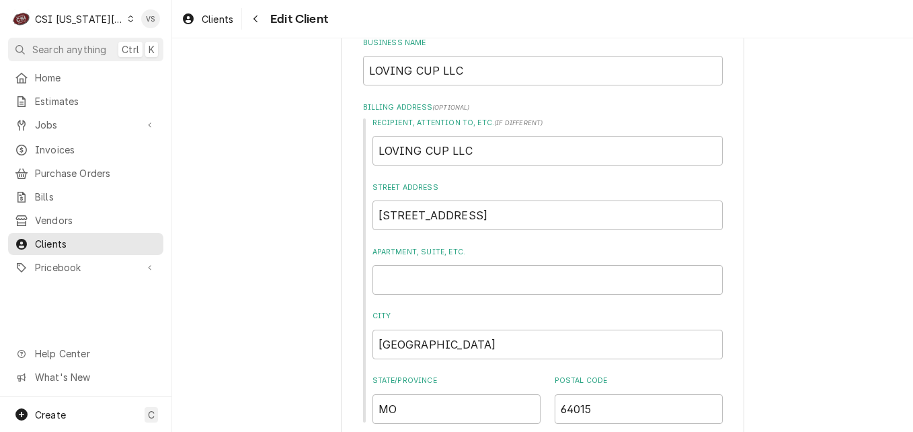
scroll to position [202, 0]
click at [463, 74] on input "LOVING CUP LLC" at bounding box center [543, 72] width 360 height 30
type textarea "x"
type input "LOVING CUP LLC-"
type textarea "x"
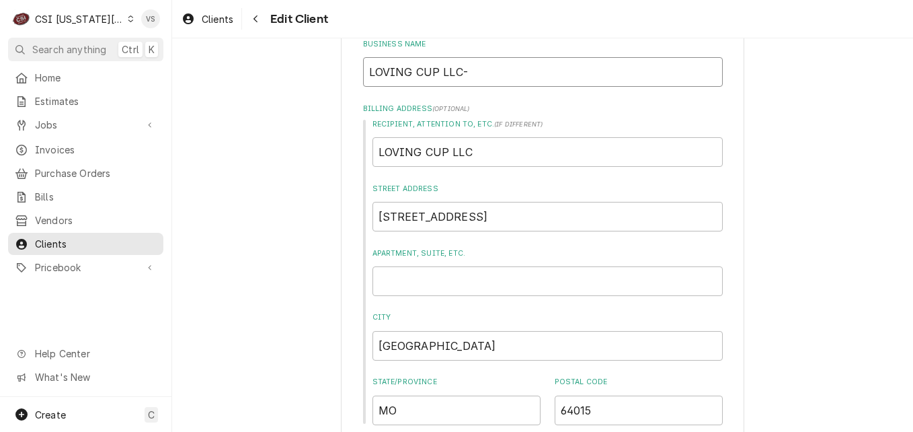
type input "LOVING CUP LLC-S"
type textarea "x"
type input "LOVING CUP LLC-SCC"
type textarea "x"
type input "LOVING CUP LLC-SC"
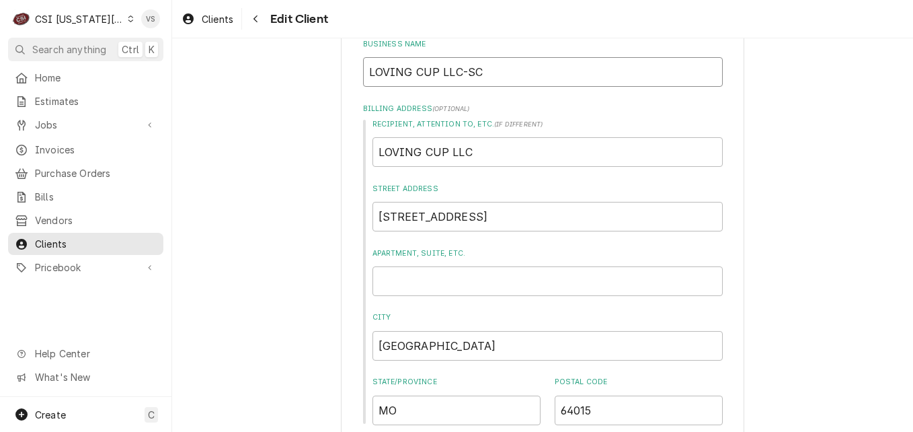
type textarea "x"
type input "LOVING CUP LLC-SCO"
type textarea "x"
type input "LOVING CUP LLC-SCOO"
type textarea "x"
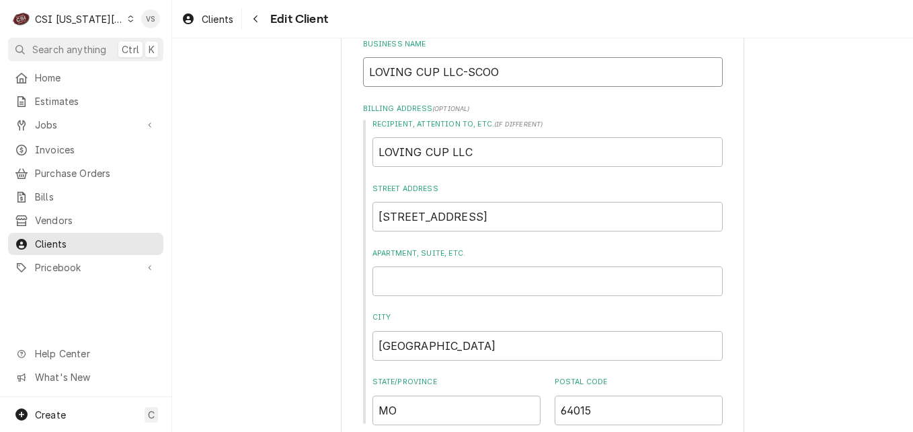
type input "LOVING CUP LLC-SCOOT"
type textarea "x"
type input "LOVING CUP LLC-SCOOTE"
type textarea "x"
type input "LOVING CUP LLC-SCOOTER"
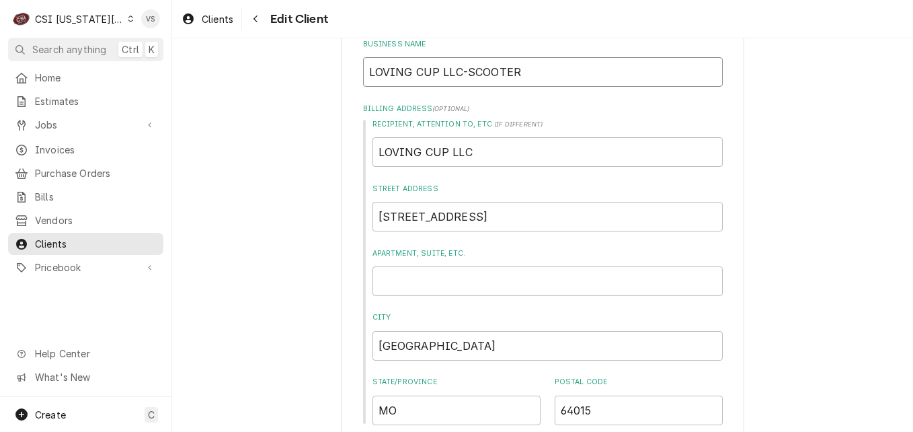
type textarea "x"
type input "LOVING CUP LLC-SCOOTERS"
type textarea "x"
type input "LOVING CUP LLC-SCOOTERS"
type textarea "x"
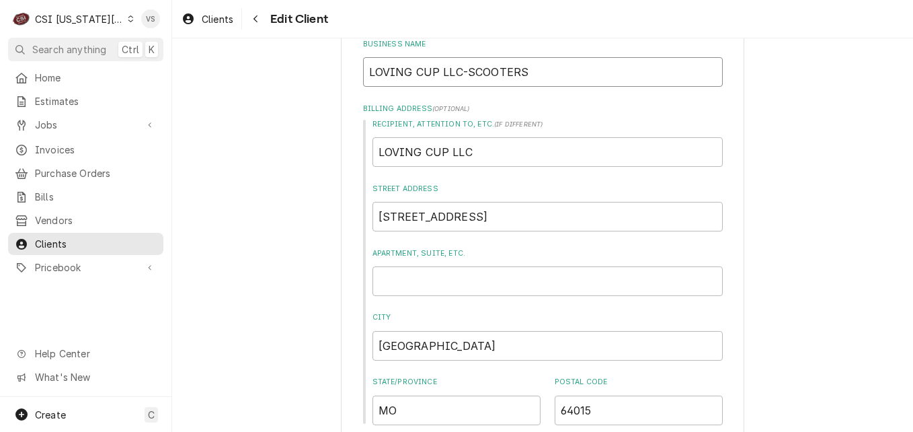
type input "LOVING CUP LLC-SCOOTERS C"
type textarea "x"
type input "LOVING CUP LLC-SCOOTERS CO"
type textarea "x"
type input "LOVING CUP LLC-SCOOTERS COF"
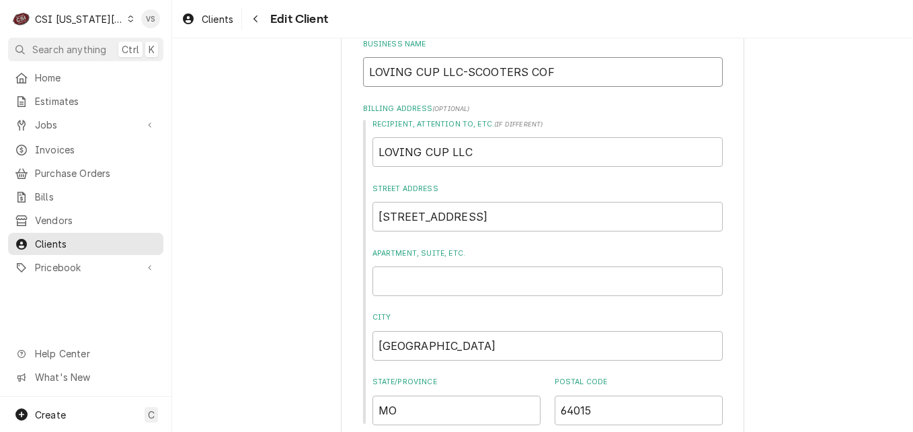
type textarea "x"
type input "LOVING CUP LLC-SCOOTERS COFF"
type textarea "x"
type input "LOVING CUP LLC-SCOOTERS COFFE"
type textarea "x"
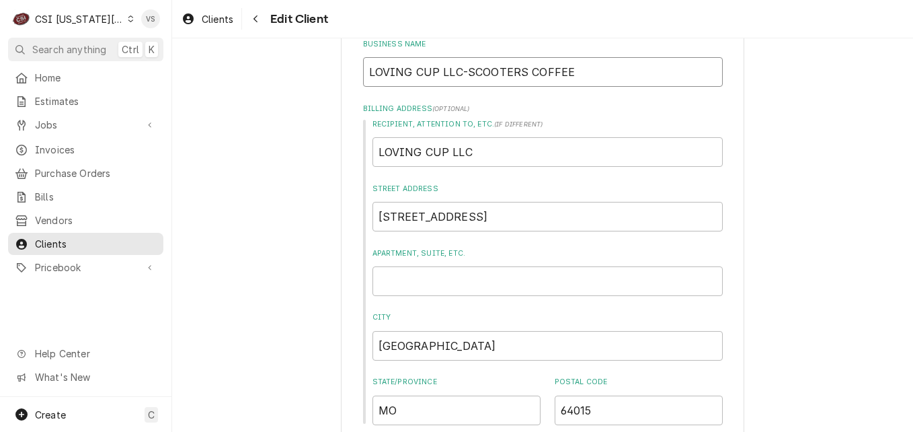
type input "LOVING CUP LLC-SCOOTERS COFFEE"
click at [509, 155] on input "LOVING CUP LLC" at bounding box center [548, 152] width 350 height 30
type textarea "x"
type input "LOVING CUP LLC-"
type textarea "x"
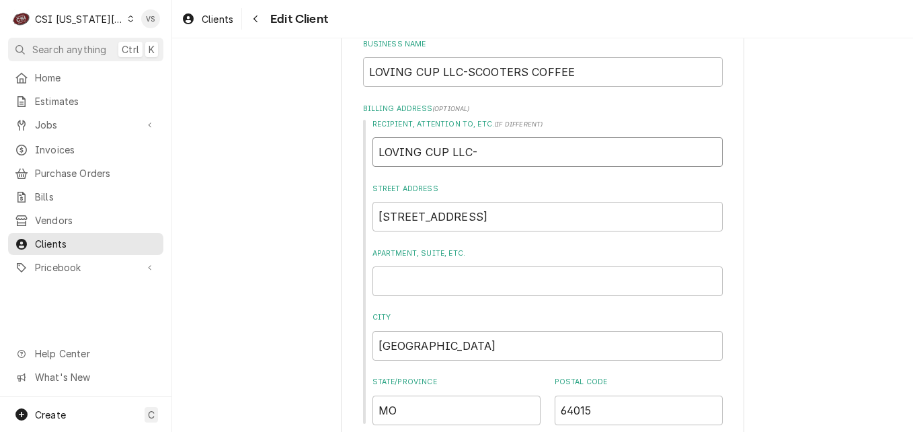
type input "LOVING CUP LLC-S"
type textarea "x"
type input "LOVING CUP LLC-SC"
type textarea "x"
type input "LOVING CUP LLC-SCO"
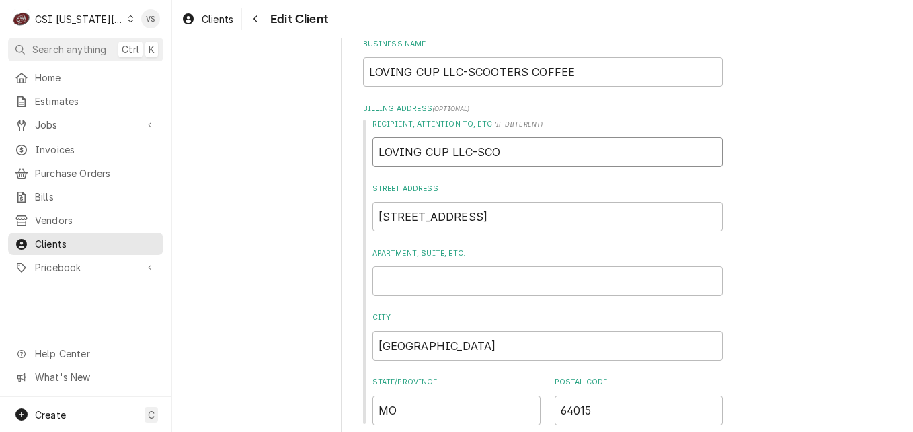
type textarea "x"
type input "LOVING CUP LLC-SCOO"
type textarea "x"
type input "LOVING CUP LLC-SCOOT"
type textarea "x"
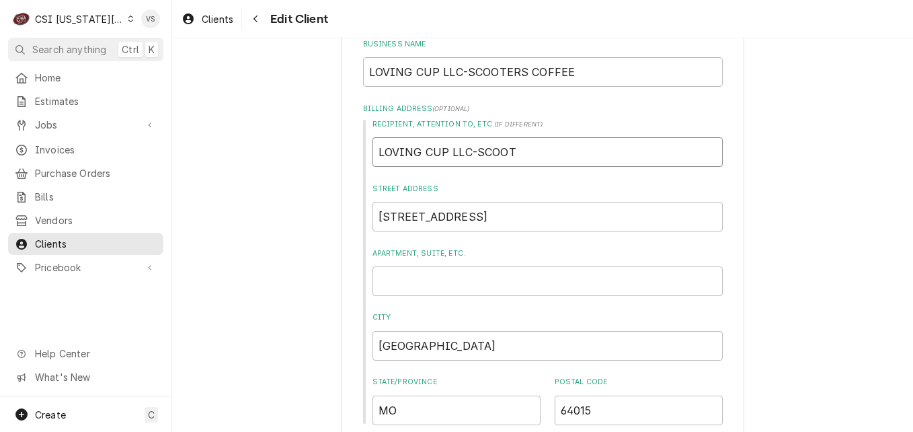
type input "LOVING CUP LLC-SCOOTE"
type textarea "x"
type input "LOVING CUP LLC-SCOOTER"
type textarea "x"
type input "LOVING CUP LLC-SCOOTERS"
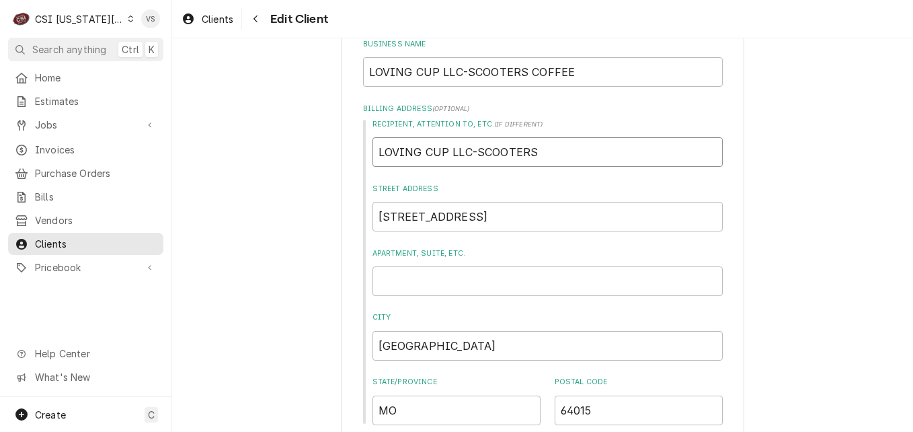
type textarea "x"
type input "LOVING CUP LLC-SCOOTERS"
type textarea "x"
type input "LOVING CUP LLC-SCOOTERS C"
type textarea "x"
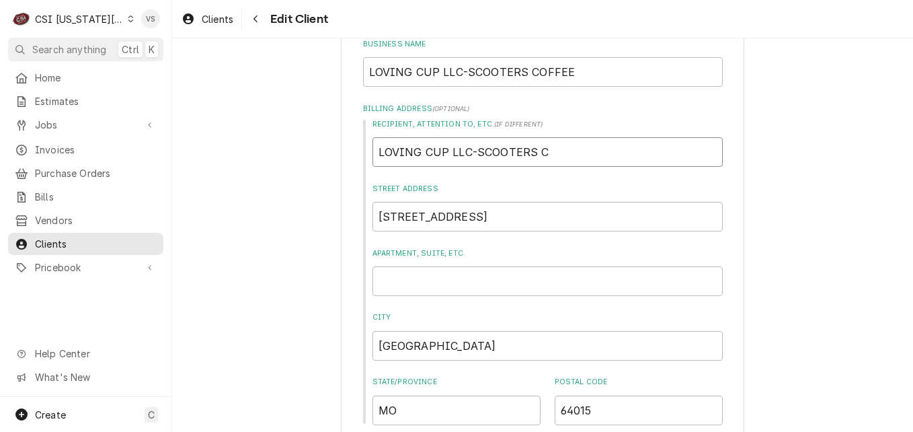
type input "LOVING CUP LLC-SCOOTERS CO"
type textarea "x"
type input "LOVING CUP LLC-SCOOTERS COF"
type textarea "x"
type input "LOVING CUP LLC-SCOOTERS COFF"
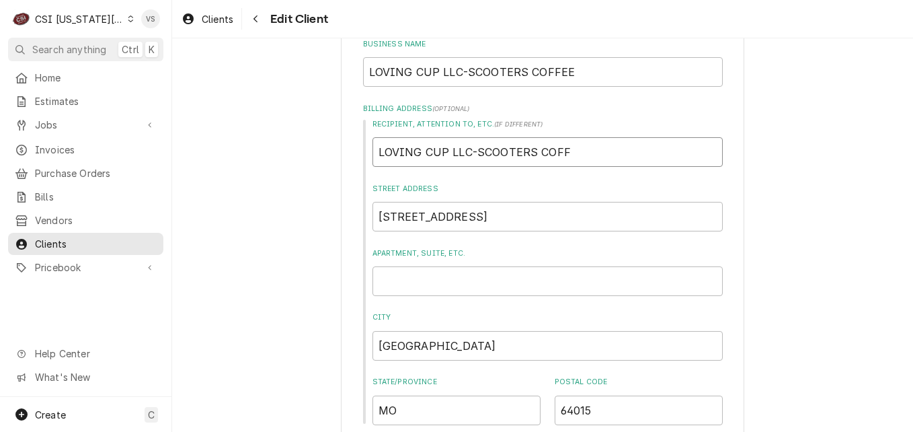
type textarea "x"
type input "LOVING CUP LLC-SCOOTERS COFFE"
type textarea "x"
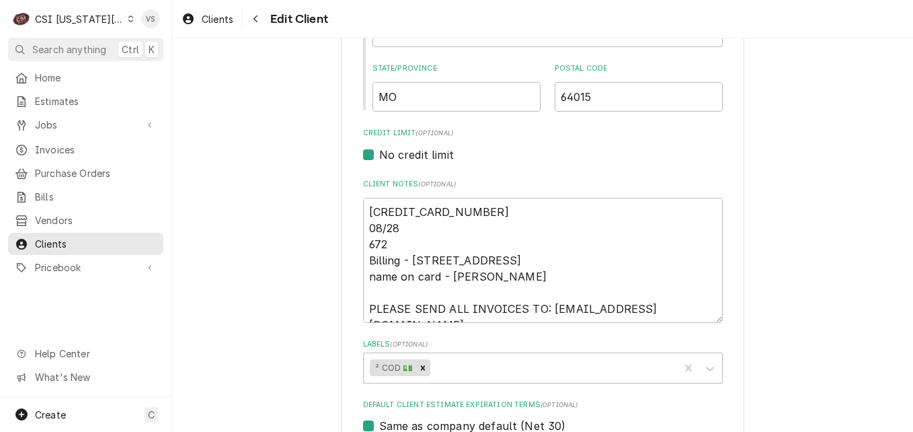
scroll to position [538, 0]
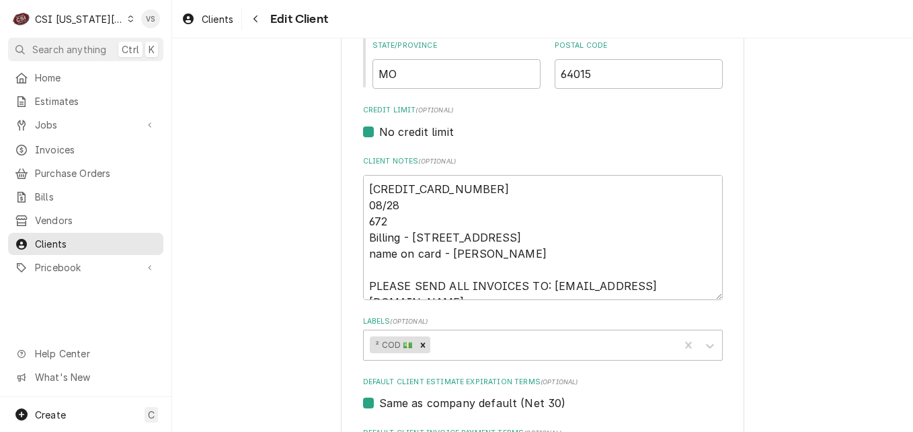
type input "LOVING CUP LLC-SCOOTERS COFFEE"
drag, startPoint x: 367, startPoint y: 188, endPoint x: 625, endPoint y: 260, distance: 267.9
click at [625, 260] on textarea "4246-3153-7791-4054 08/28 672 Billing - 201 NW 11th Street - 64015 name on card…" at bounding box center [543, 237] width 360 height 125
type textarea "x"
type textarea "c PLEASE SEND ALL INVOICES TO: office@lovingcupllc.com"
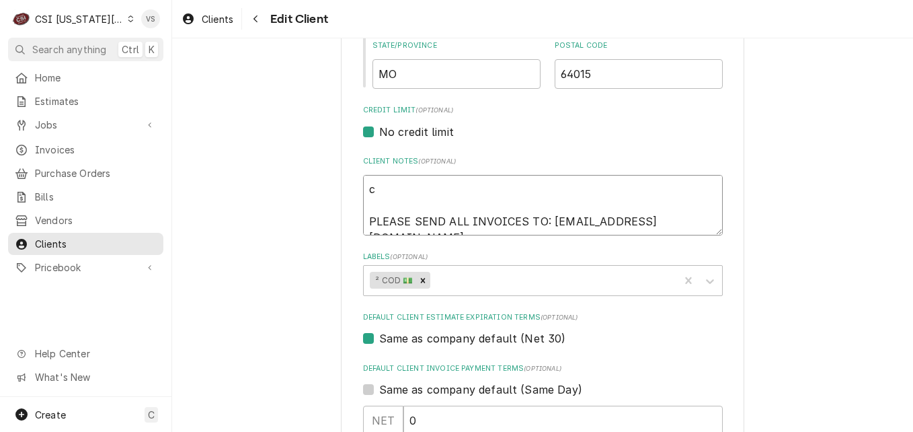
type textarea "x"
type textarea "cU PLEASE SEND ALL INVOICES TO: office@lovingcupllc.com"
type textarea "x"
type textarea "c PLEASE SEND ALL INVOICES TO: office@lovingcupllc.com"
type textarea "x"
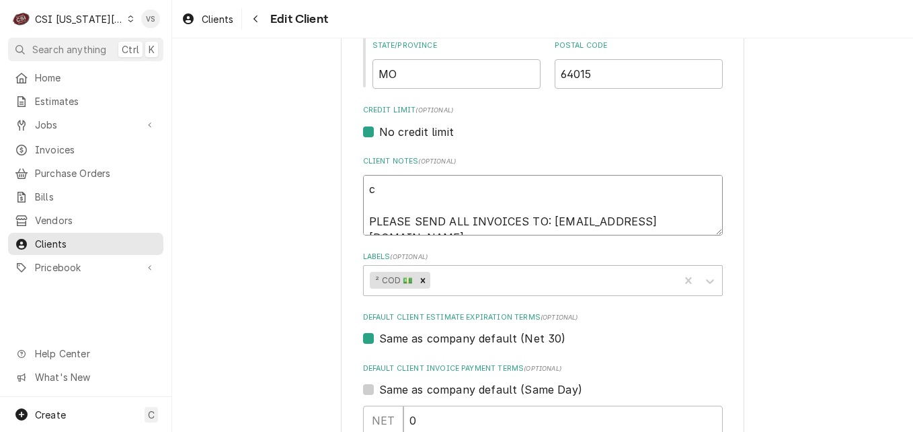
type textarea "PLEASE SEND ALL INVOICES TO: office@lovingcupllc.com"
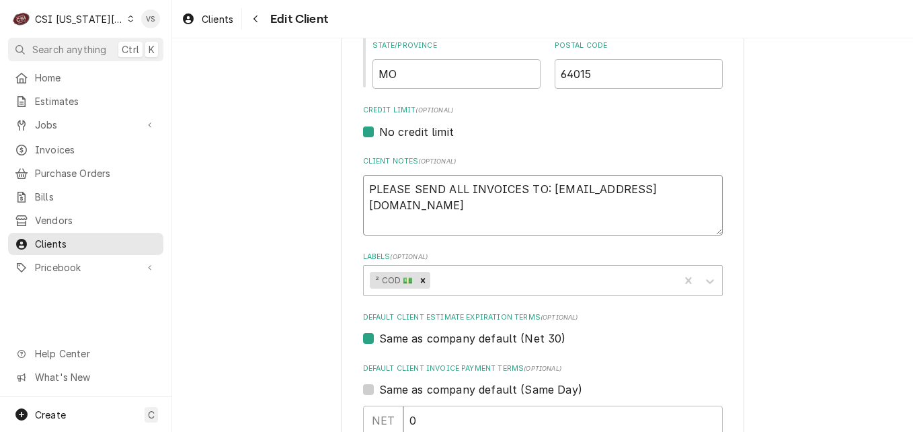
type textarea "x"
type textarea "c PLEASE SEND ALL INVOICES TO: office@lovingcupllc.com"
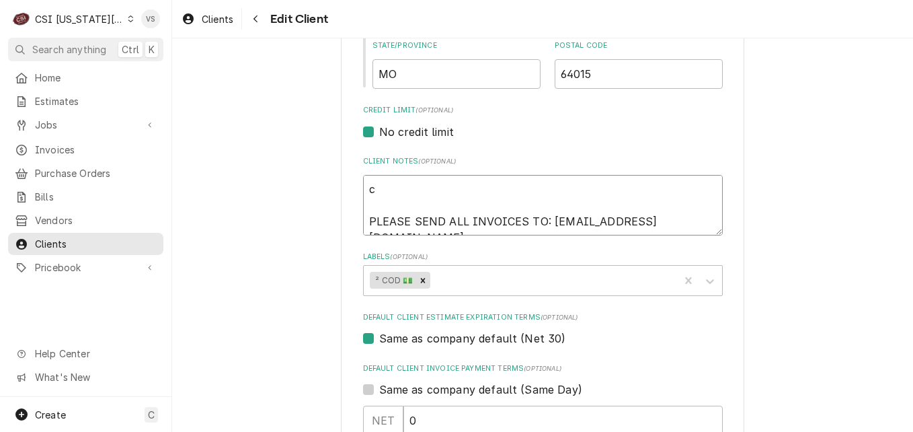
type textarea "x"
type textarea "cu PLEASE SEND ALL INVOICES TO: office@lovingcupllc.com"
type textarea "x"
type textarea "cus PLEASE SEND ALL INVOICES TO: office@lovingcupllc.com"
type textarea "x"
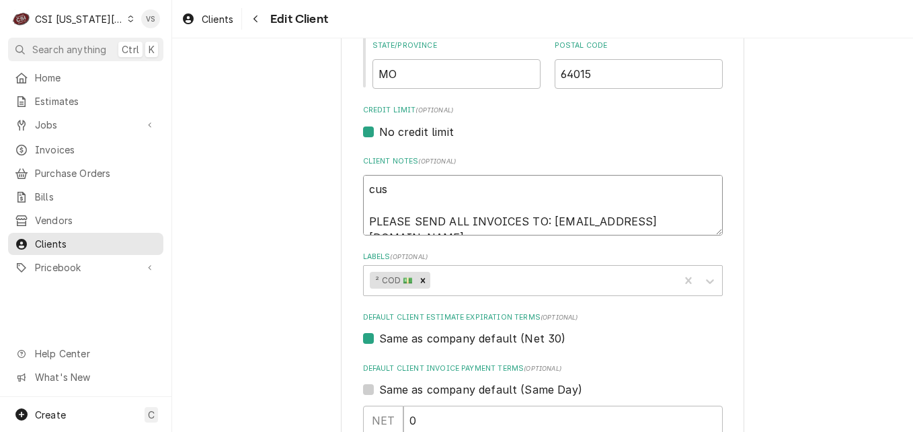
type textarea "cust PLEASE SEND ALL INVOICES TO: office@lovingcupllc.com"
type textarea "x"
type textarea "cus PLEASE SEND ALL INVOICES TO: office@lovingcupllc.com"
type textarea "x"
type textarea "cu PLEASE SEND ALL INVOICES TO: office@lovingcupllc.com"
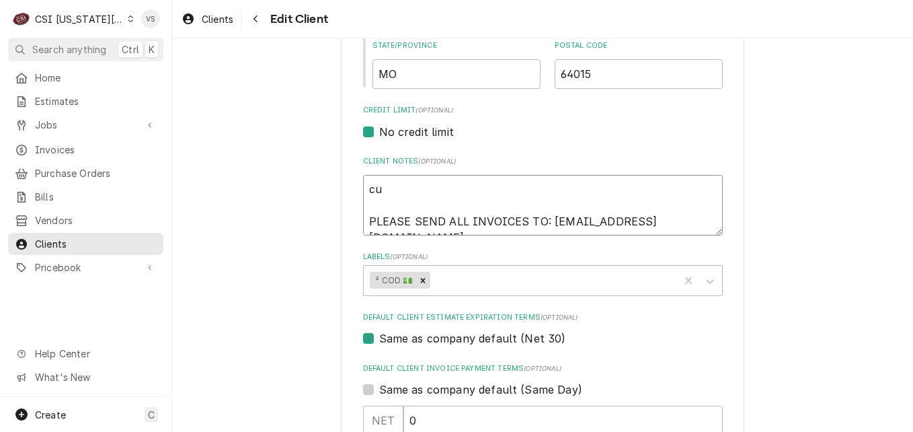
type textarea "x"
type textarea "c PLEASE SEND ALL INVOICES TO: office@lovingcupllc.com"
type textarea "x"
type textarea "PLEASE SEND ALL INVOICES TO: office@lovingcupllc.com"
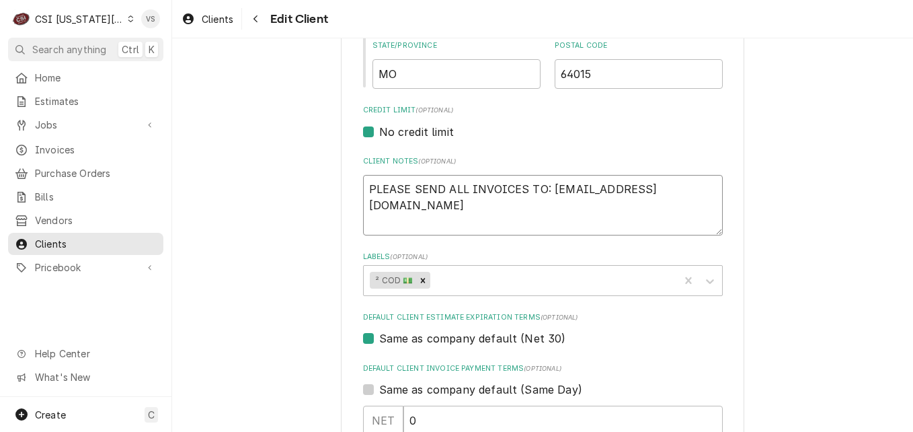
type textarea "x"
type textarea "A PLEASE SEND ALL INVOICES TO: office@lovingcupllc.com"
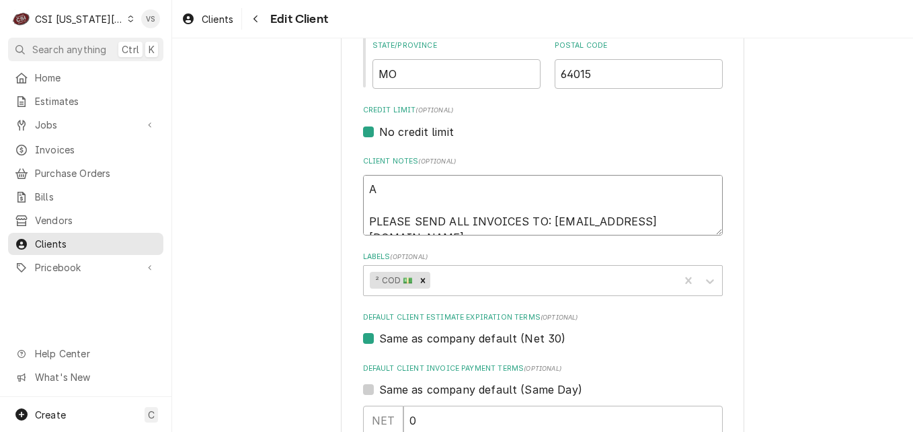
type textarea "x"
type textarea "AP PLEASE SEND ALL INVOICES TO: office@lovingcupllc.com"
type textarea "x"
type textarea "APP PLEASE SEND ALL INVOICES TO: office@lovingcupllc.com"
type textarea "x"
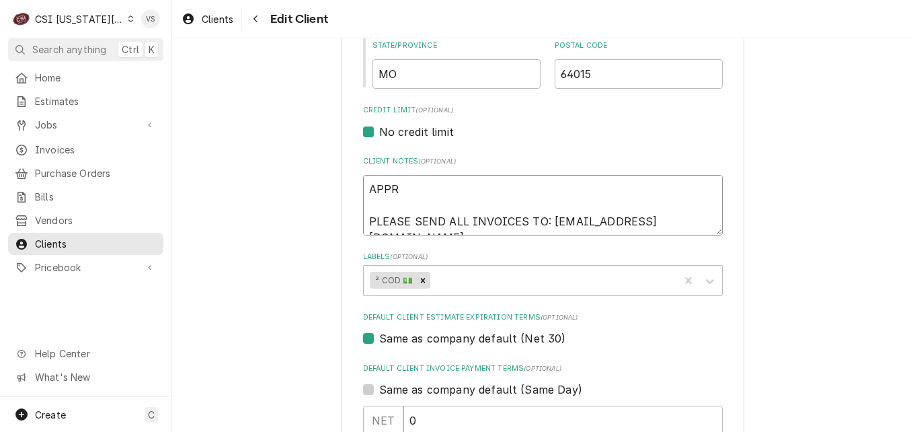
type textarea "APPRO PLEASE SEND ALL INVOICES TO: office@lovingcupllc.com"
type textarea "x"
type textarea "APPROV PLEASE SEND ALL INVOICES TO: office@lovingcupllc.com"
type textarea "x"
type textarea "APPROVE PLEASE SEND ALL INVOICES TO: office@lovingcupllc.com"
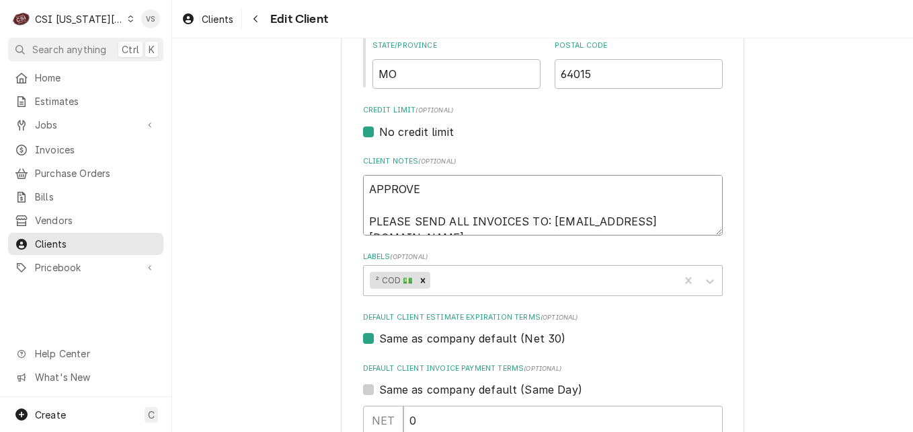
type textarea "x"
type textarea "APPROVED PLEASE SEND ALL INVOICES TO: office@lovingcupllc.com"
type textarea "x"
type textarea "APPROVED PLEASE SEND ALL INVOICES TO: office@lovingcupllc.com"
type textarea "x"
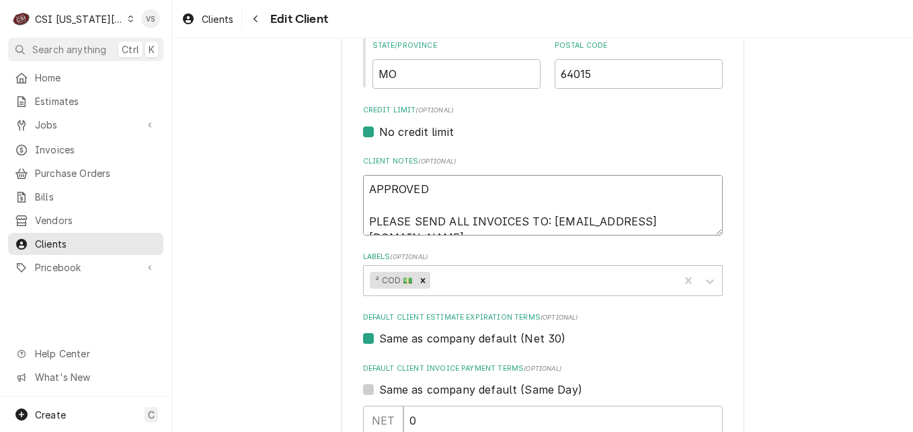
type textarea "APPROVED F PLEASE SEND ALL INVOICES TO: office@lovingcupllc.com"
type textarea "x"
type textarea "APPROVED FO PLEASE SEND ALL INVOICES TO: office@lovingcupllc.com"
type textarea "x"
type textarea "APPROVED FOR PLEASE SEND ALL INVOICES TO: office@lovingcupllc.com"
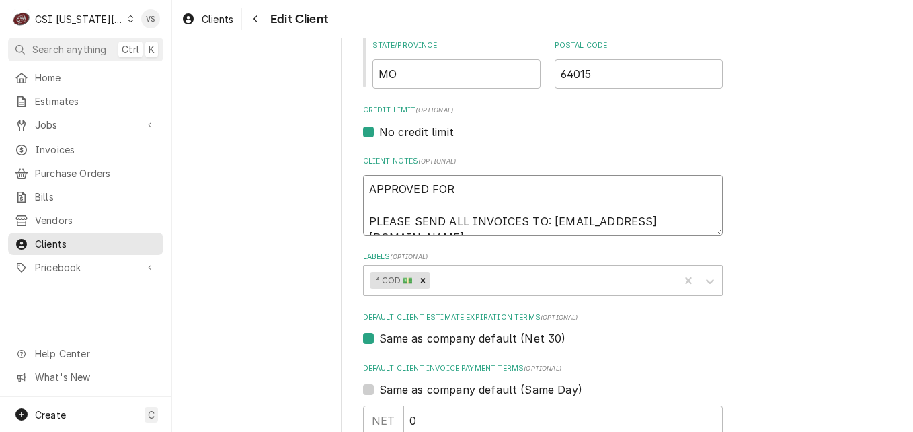
type textarea "x"
type textarea "APPROVED FOR PLEASE SEND ALL INVOICES TO: office@lovingcupllc.com"
type textarea "x"
type textarea "APPROVED FOR N PLEASE SEND ALL INVOICES TO: office@lovingcupllc.com"
type textarea "x"
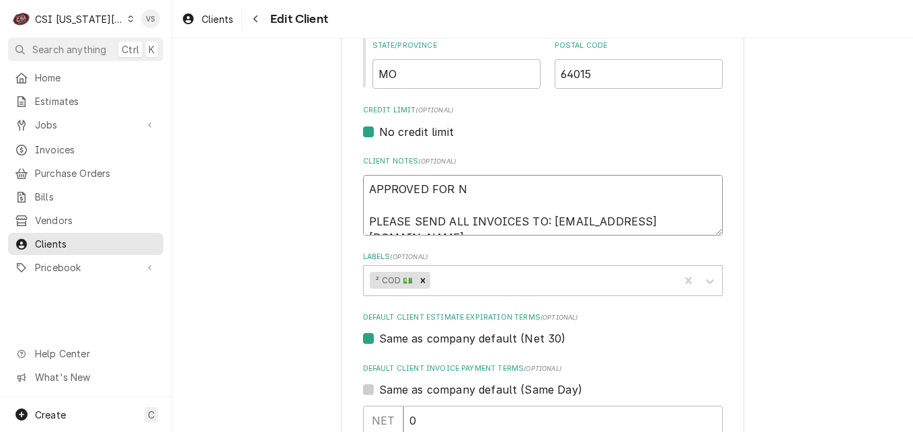
type textarea "APPROVED FOR NE PLEASE SEND ALL INVOICES TO: office@lovingcupllc.com"
type textarea "x"
type textarea "APPROVED FOR NET PLEASE SEND ALL INVOICES TO: office@lovingcupllc.com"
type textarea "x"
type textarea "APPROVED FOR NET PLEASE SEND ALL INVOICES TO: office@lovingcupllc.com"
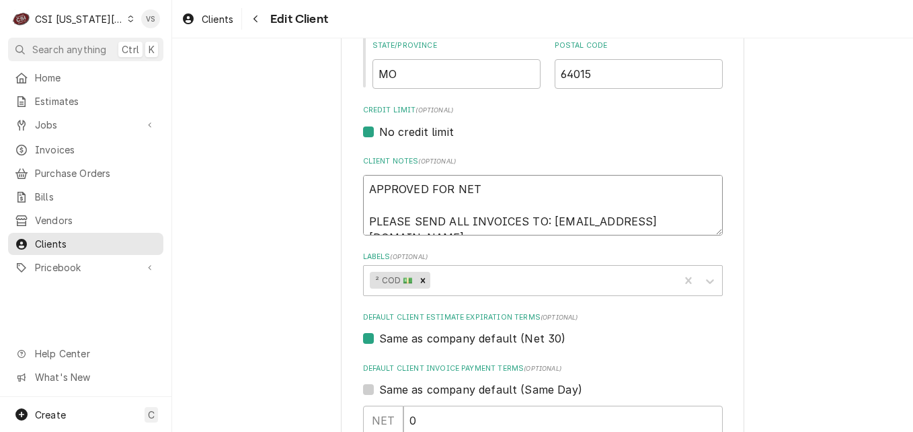
type textarea "x"
type textarea "APPROVED FOR NET 3 PLEASE SEND ALL INVOICES TO: office@lovingcupllc.com"
type textarea "x"
type textarea "APPROVED FOR NET 30 PLEASE SEND ALL INVOICES TO: office@lovingcupllc.com"
type textarea "x"
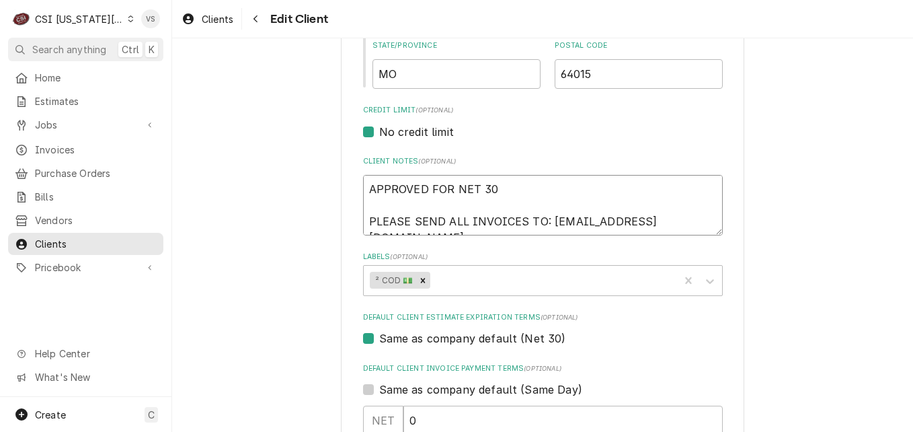
type textarea "APPROVED FOR NET 30 PLEASE SEND ALL INVOICES TO: office@lovingcupllc.com"
type textarea "x"
type textarea "APPROVED FOR NET 30 P PLEASE SEND ALL INVOICES TO: office@lovingcupllc.com"
type textarea "x"
type textarea "APPROVED FOR NET 30 PA PLEASE SEND ALL INVOICES TO: office@lovingcupllc.com"
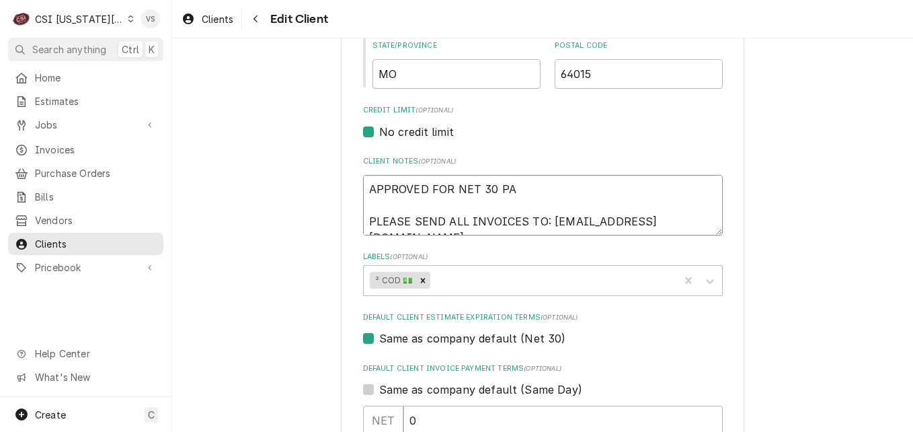
type textarea "x"
type textarea "APPROVED FOR NET 30 PAY PLEASE SEND ALL INVOICES TO: office@lovingcupllc.com"
type textarea "x"
type textarea "APPROVED FOR NET 30 PAYE PLEASE SEND ALL INVOICES TO: office@lovingcupllc.com"
type textarea "x"
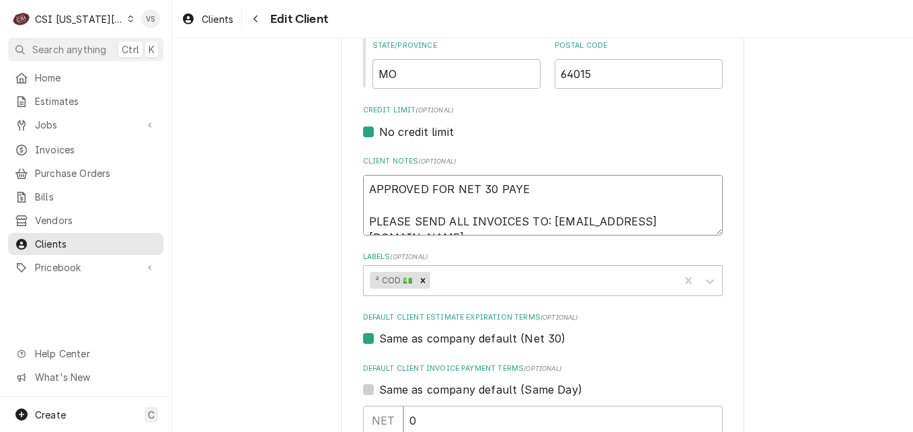
type textarea "APPROVED FOR NET 30 PAY PLEASE SEND ALL INVOICES TO: office@lovingcupllc.com"
type textarea "x"
type textarea "APPROVED FOR NET 30 PAYM PLEASE SEND ALL INVOICES TO: office@lovingcupllc.com"
type textarea "x"
type textarea "APPROVED FOR NET 30 PAYME PLEASE SEND ALL INVOICES TO: office@lovingcupllc.com"
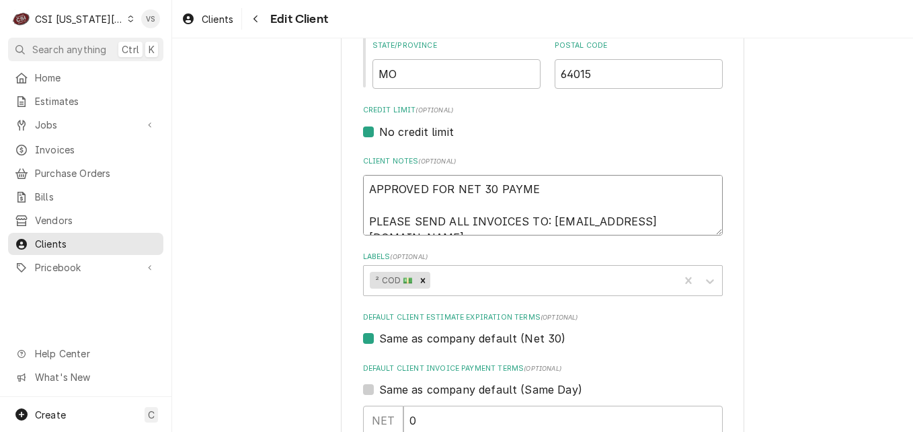
type textarea "x"
type textarea "APPROVED FOR NET 30 PAYMEN PLEASE SEND ALL INVOICES TO: office@lovingcupllc.com"
type textarea "x"
type textarea "APPROVED FOR NET 30 PAYMENT PLEASE SEND ALL INVOICES TO: office@lovingcupllc.com"
type textarea "x"
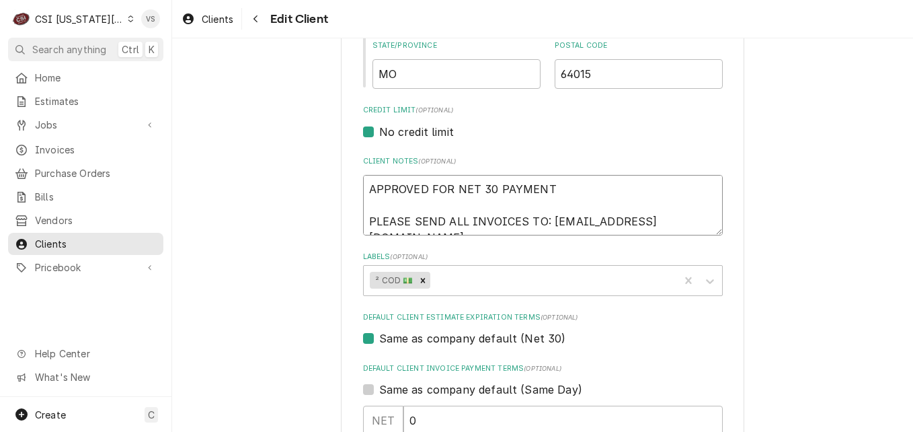
type textarea "APPROVED FOR NET 30 PAYMENT PLEASE SEND ALL INVOICES TO: office@lovingcupllc.com"
type textarea "x"
type textarea "APPROVED FOR NET 30 PAYMENT T PLEASE SEND ALL INVOICES TO: office@lovingcupllc.…"
type textarea "x"
type textarea "APPROVED FOR NET 30 PAYMENT TE PLEASE SEND ALL INVOICES TO: office@lovingcupllc…"
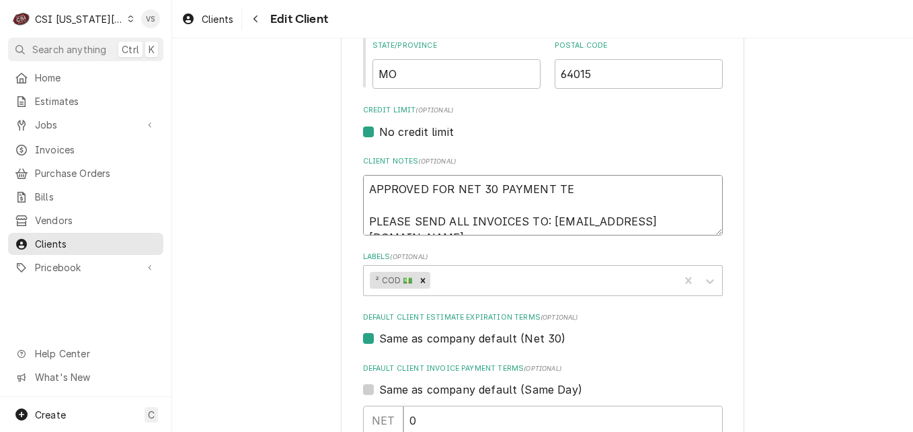
type textarea "x"
type textarea "APPROVED FOR NET 30 PAYMENT TER PLEASE SEND ALL INVOICES TO: office@lovingcupll…"
type textarea "x"
type textarea "APPROVED FOR NET 30 PAYMENT TERM PLEASE SEND ALL INVOICES TO: office@lovingcupl…"
type textarea "x"
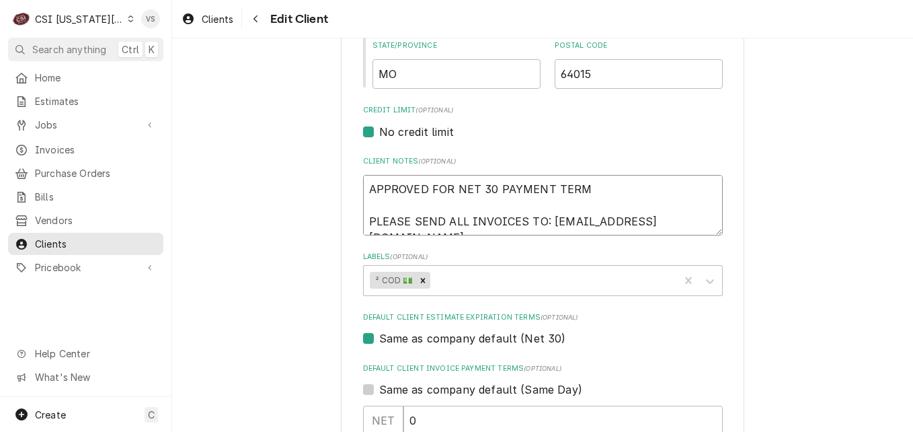
type textarea "APPROVED FOR NET 30 PAYMENT TERMS PLEASE SEND ALL INVOICES TO: office@lovingcup…"
type textarea "x"
type textarea "APPROVED FOR NET 30 PAYMENT TERMS. PLEASE SEND ALL INVOICES TO: office@lovingcu…"
type textarea "x"
type textarea "APPROVED FOR NET 30 PAYMENT TERMS. PLEASE SEND ALL INVOICES TO: office@lovingcu…"
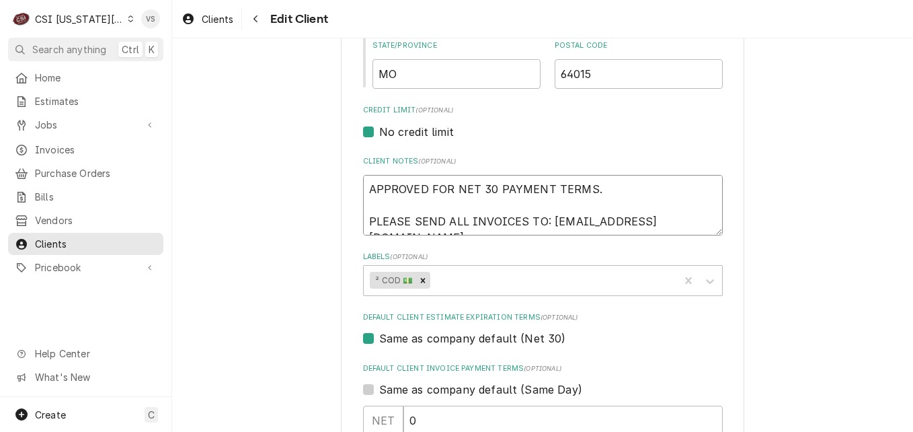
type textarea "x"
type textarea "APPROVED FOR NET 30 PAYMENT TERMS. V PLEASE SEND ALL INVOICES TO: office@loving…"
type textarea "x"
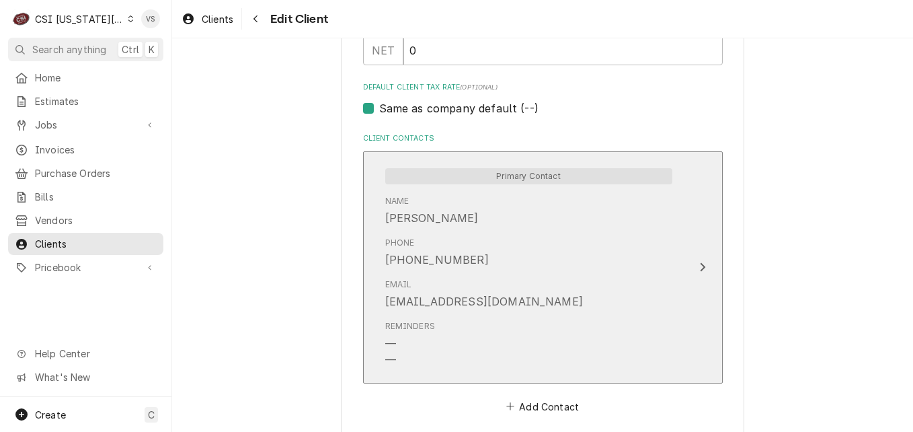
scroll to position [941, 0]
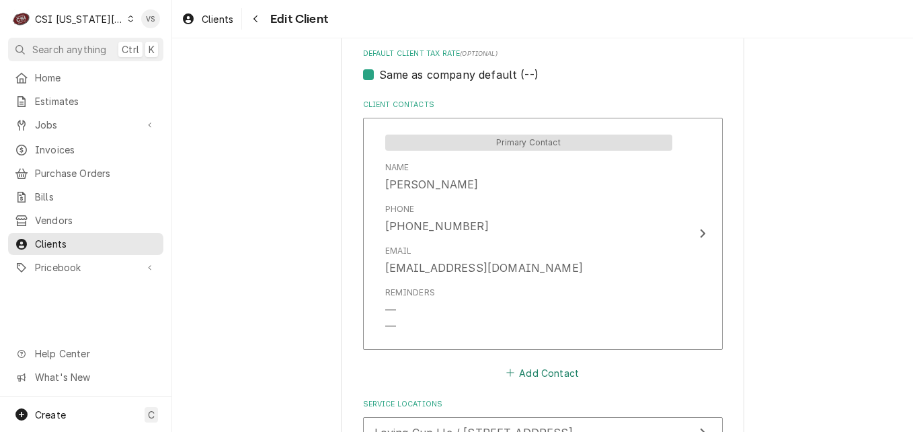
type textarea "APPROVED FOR NET 30 PAYMENT TERMS. VS PLEASE SEND ALL INVOICES TO: office@lovin…"
click at [541, 369] on button "Add Contact" at bounding box center [542, 372] width 77 height 19
type textarea "x"
click at [439, 392] on input "Business Name" at bounding box center [543, 399] width 332 height 30
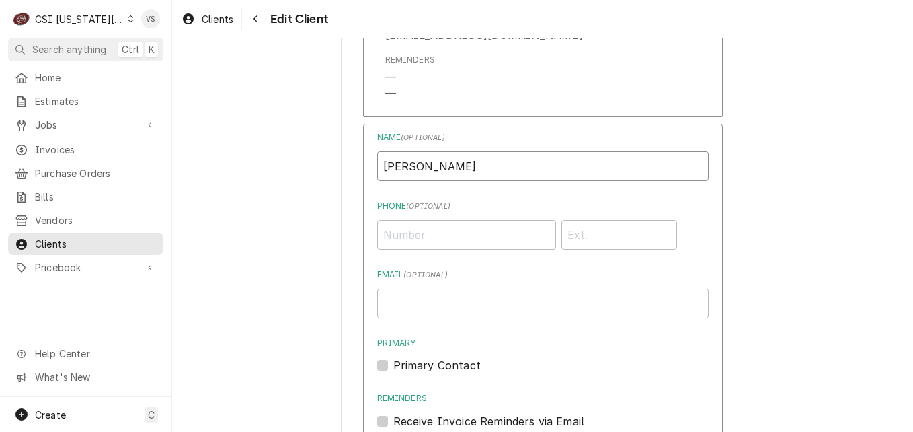
drag, startPoint x: 498, startPoint y: 163, endPoint x: 435, endPoint y: 166, distance: 63.3
click at [435, 166] on input "DENISE MROGAN" at bounding box center [543, 166] width 332 height 30
type input "DENISE MORGAN"
type input "(816) 510-4739"
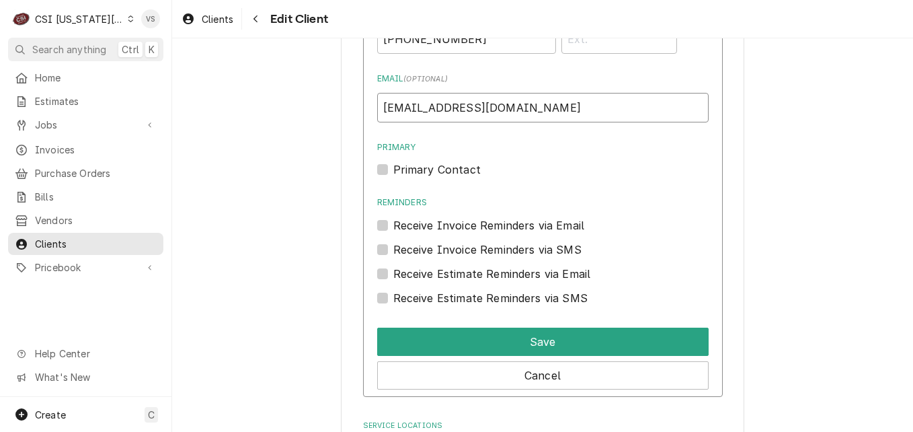
scroll to position [1376, 0]
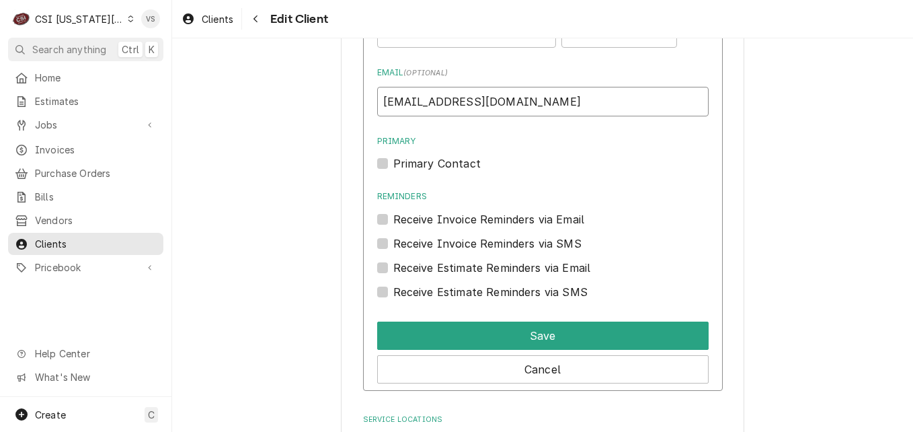
type input "OFFICE@LOVINGCUPLLC.COM"
click at [393, 219] on label "Receive Invoice Reminders via Email" at bounding box center [489, 219] width 192 height 16
click at [393, 219] on input "Reminders" at bounding box center [559, 226] width 332 height 30
checkbox input "true"
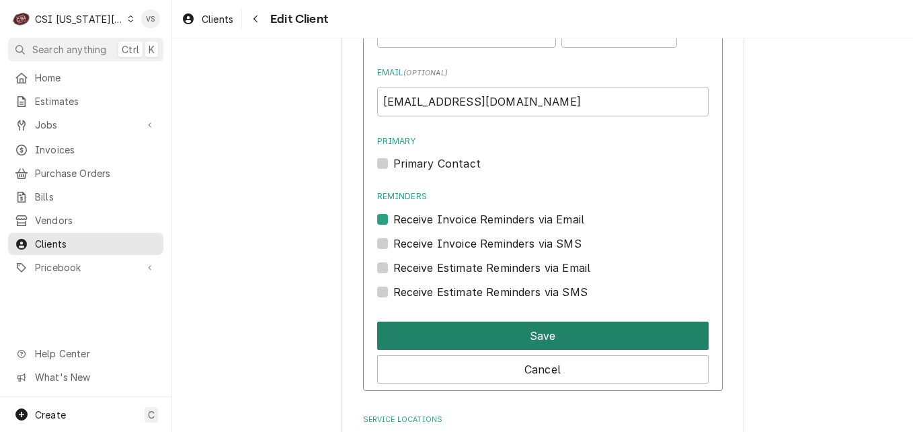
click at [485, 324] on button "Save" at bounding box center [543, 335] width 332 height 28
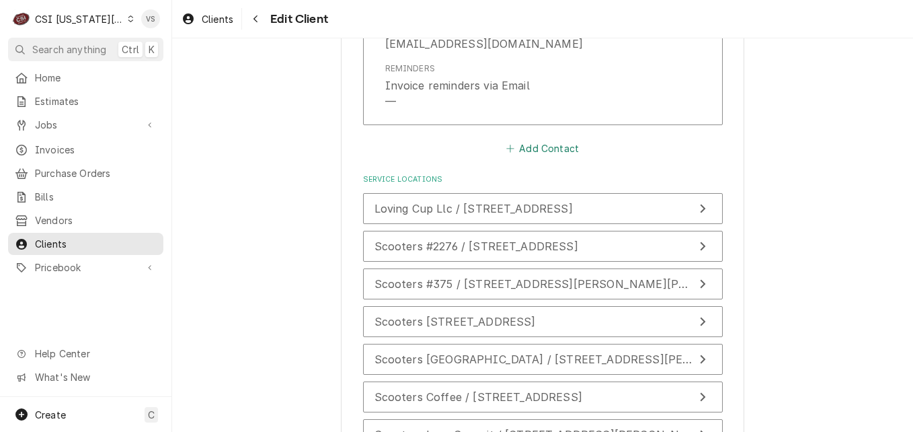
click at [527, 148] on button "Add Contact" at bounding box center [542, 148] width 77 height 19
type textarea "x"
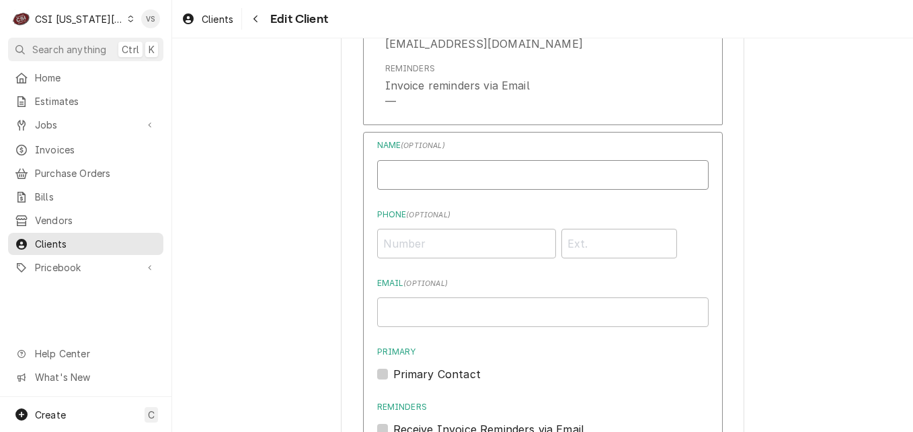
click at [451, 176] on input "Business Name" at bounding box center [543, 175] width 332 height 30
type input "MACKENZIE BURNETT-OWNER"
type input "(816) 916-5772"
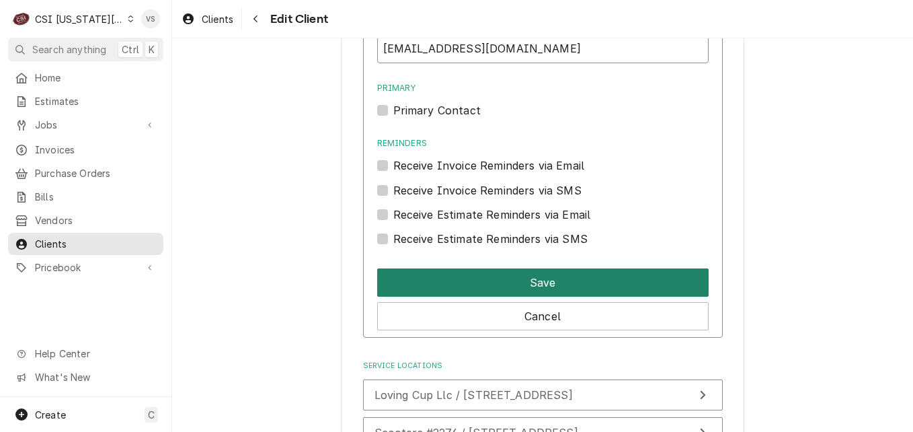
scroll to position [1712, 0]
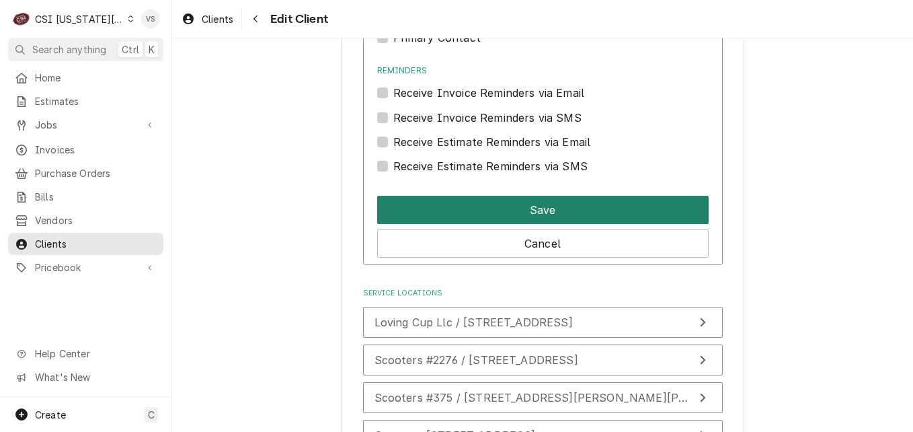
type input "MBURNETT@LOVINGCUPLLC.COM"
click at [526, 211] on button "Save" at bounding box center [543, 210] width 332 height 28
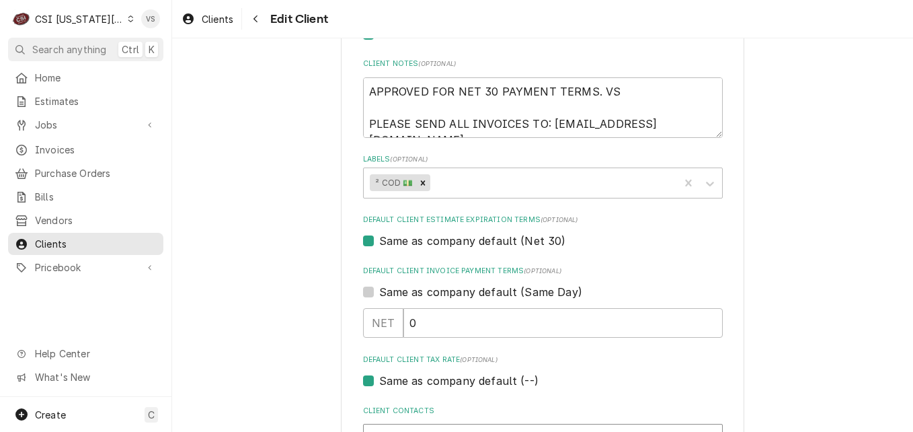
scroll to position [636, 0]
click at [421, 184] on icon "Remove ² COD 💵" at bounding box center [423, 182] width 5 height 5
type textarea "x"
click at [416, 323] on input "0" at bounding box center [562, 322] width 319 height 30
click at [379, 292] on label "Same as company default (Same Day)" at bounding box center [480, 291] width 203 height 16
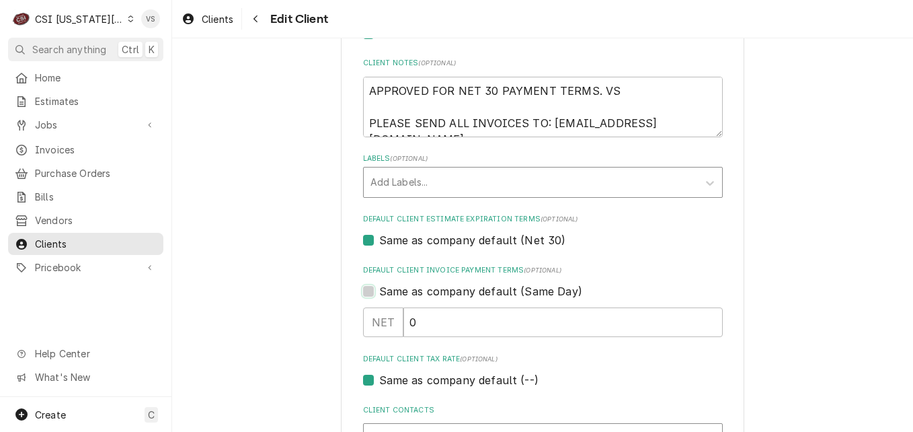
click at [379, 292] on input "Same as company default (Same Day)" at bounding box center [559, 298] width 360 height 30
checkbox input "true"
type textarea "x"
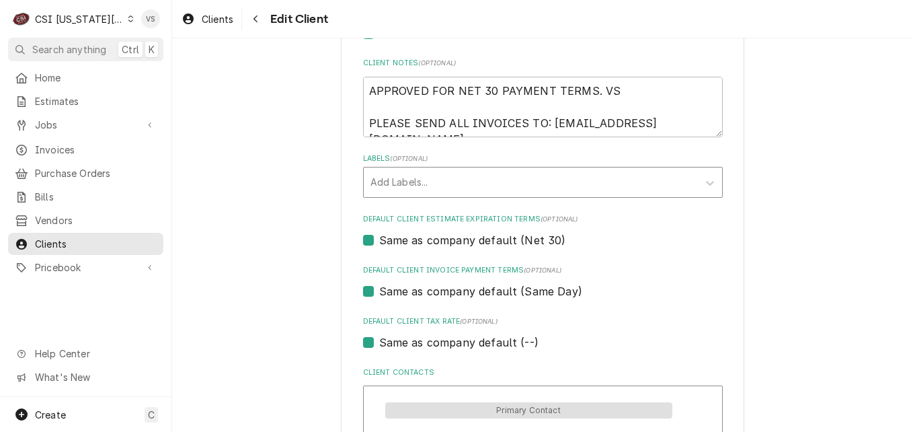
click at [379, 292] on label "Same as company default (Same Day)" at bounding box center [480, 291] width 203 height 16
click at [379, 292] on input "Same as company default (Same Day)" at bounding box center [559, 298] width 360 height 30
checkbox input "false"
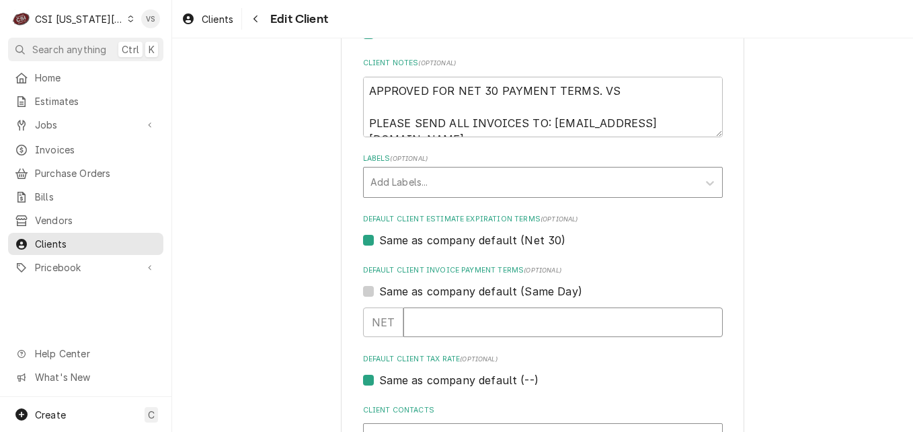
click at [414, 323] on input "Default Client Invoice Payment Terms" at bounding box center [562, 322] width 319 height 30
type textarea "x"
type input "3"
type textarea "x"
type input "30"
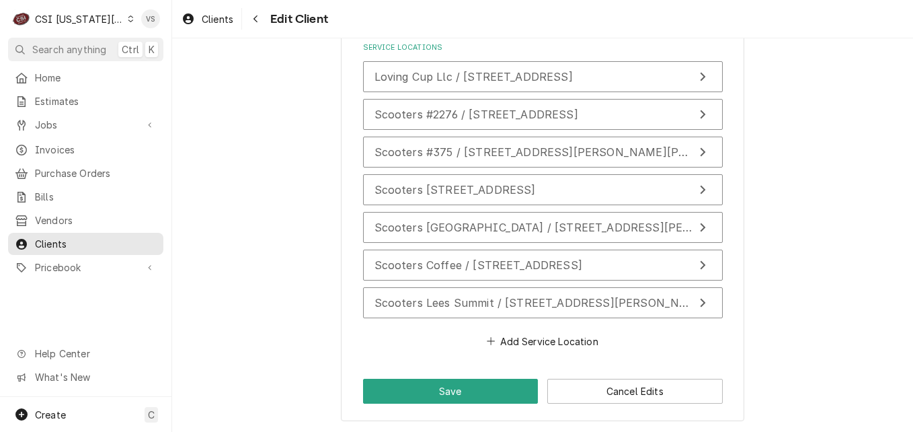
scroll to position [1719, 0]
click at [417, 387] on button "Save" at bounding box center [451, 390] width 176 height 25
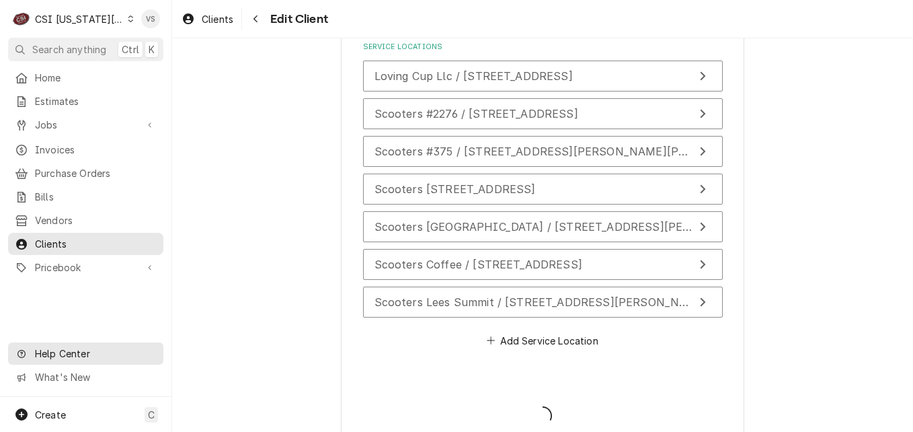
type textarea "x"
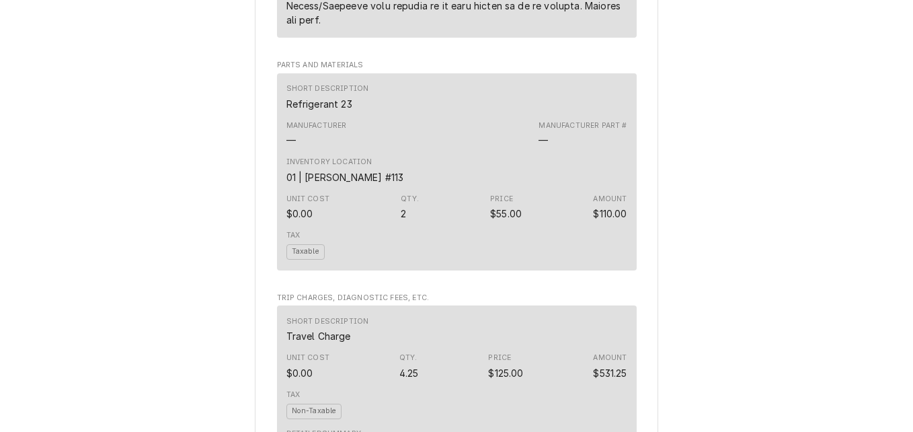
scroll to position [1681, 0]
